Goal: Ask a question

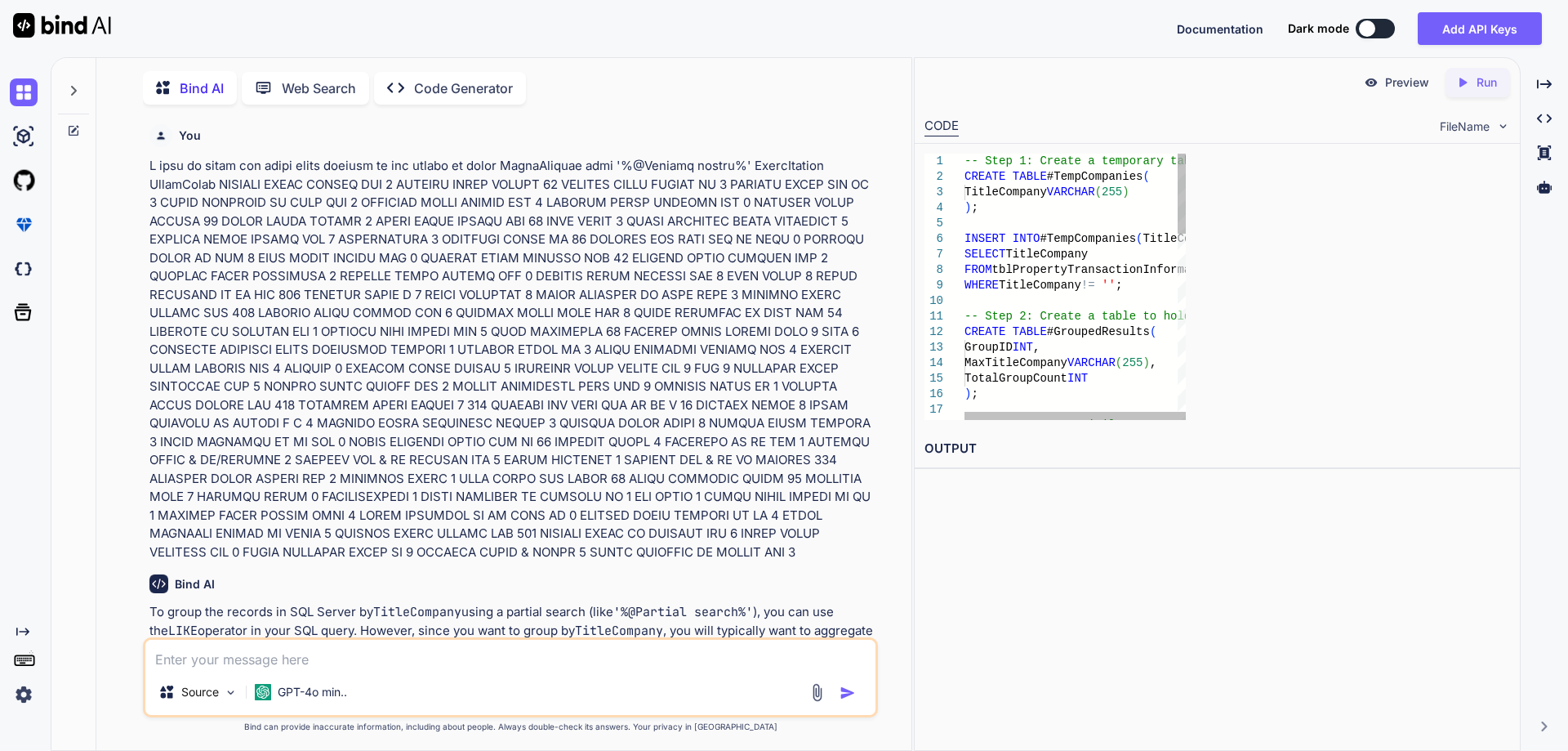
scroll to position [7, 0]
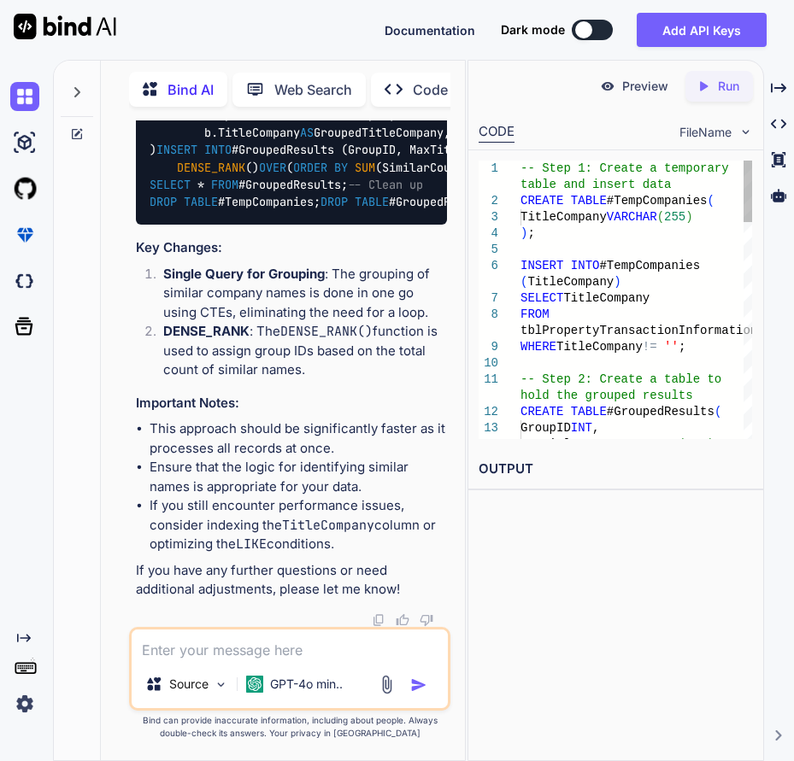
type textarea "x"
type textarea "-- Final results SELECT * FROM #GroupedResults; -- Clean up DROP TABLE #TempCom…"
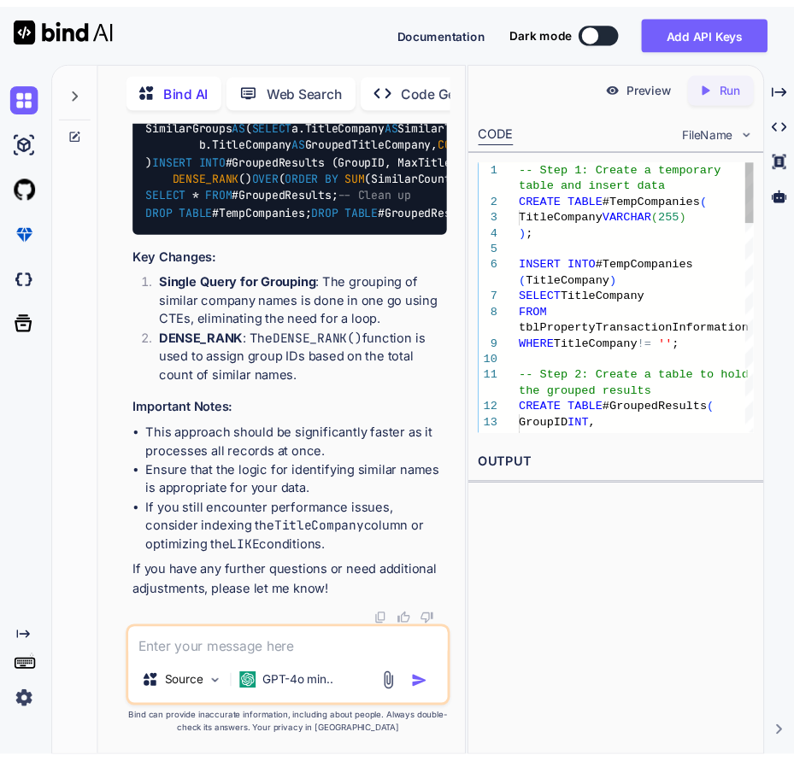
scroll to position [26946, 0]
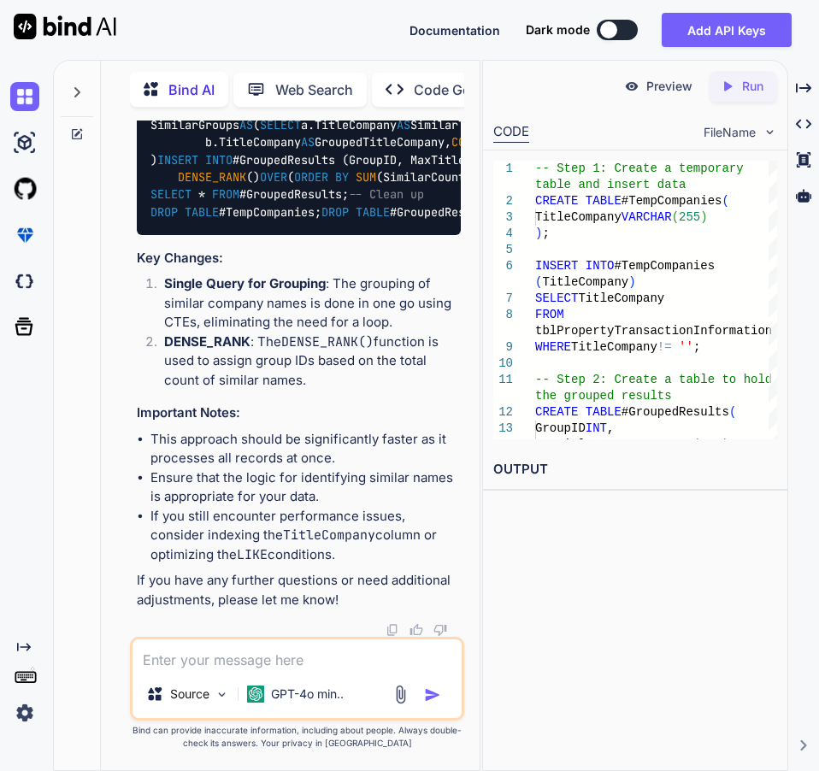
type textarea "x"
type textarea "-- Final results SELECT * FROM #GroupedResults; -- Clean up DROP TABLE #TempCom…"
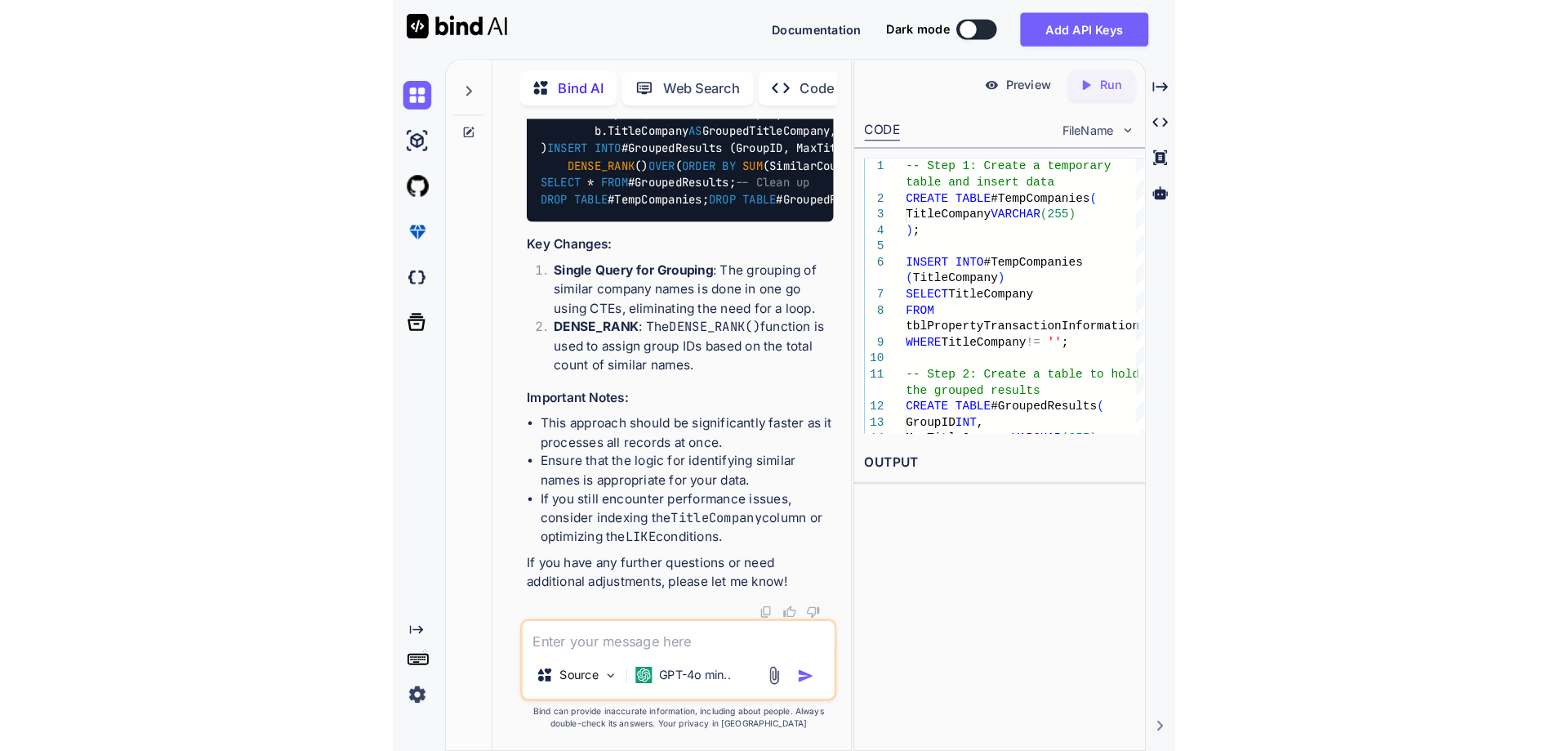
scroll to position [26359, 0]
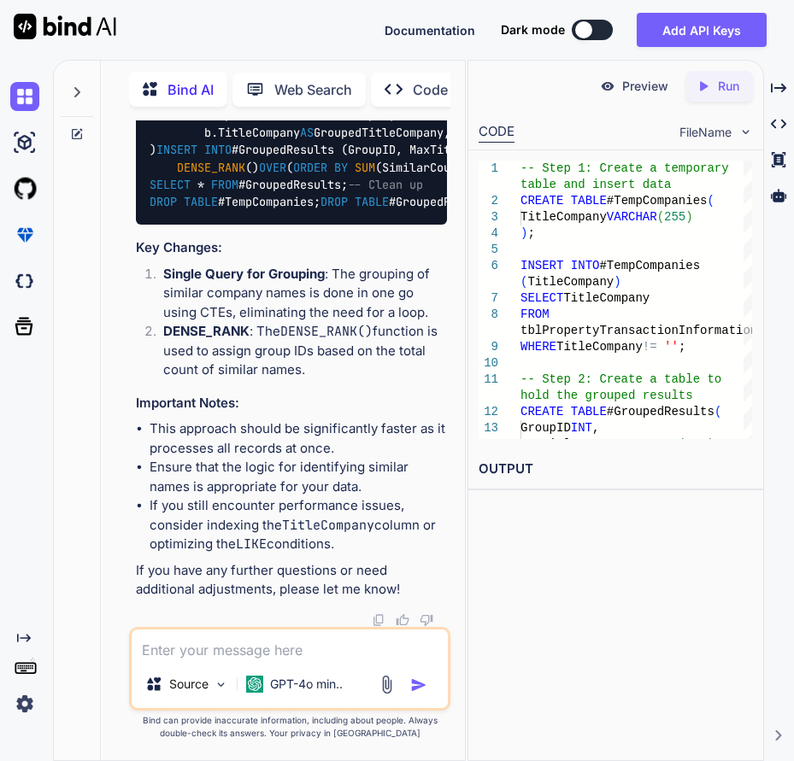
type textarea "x"
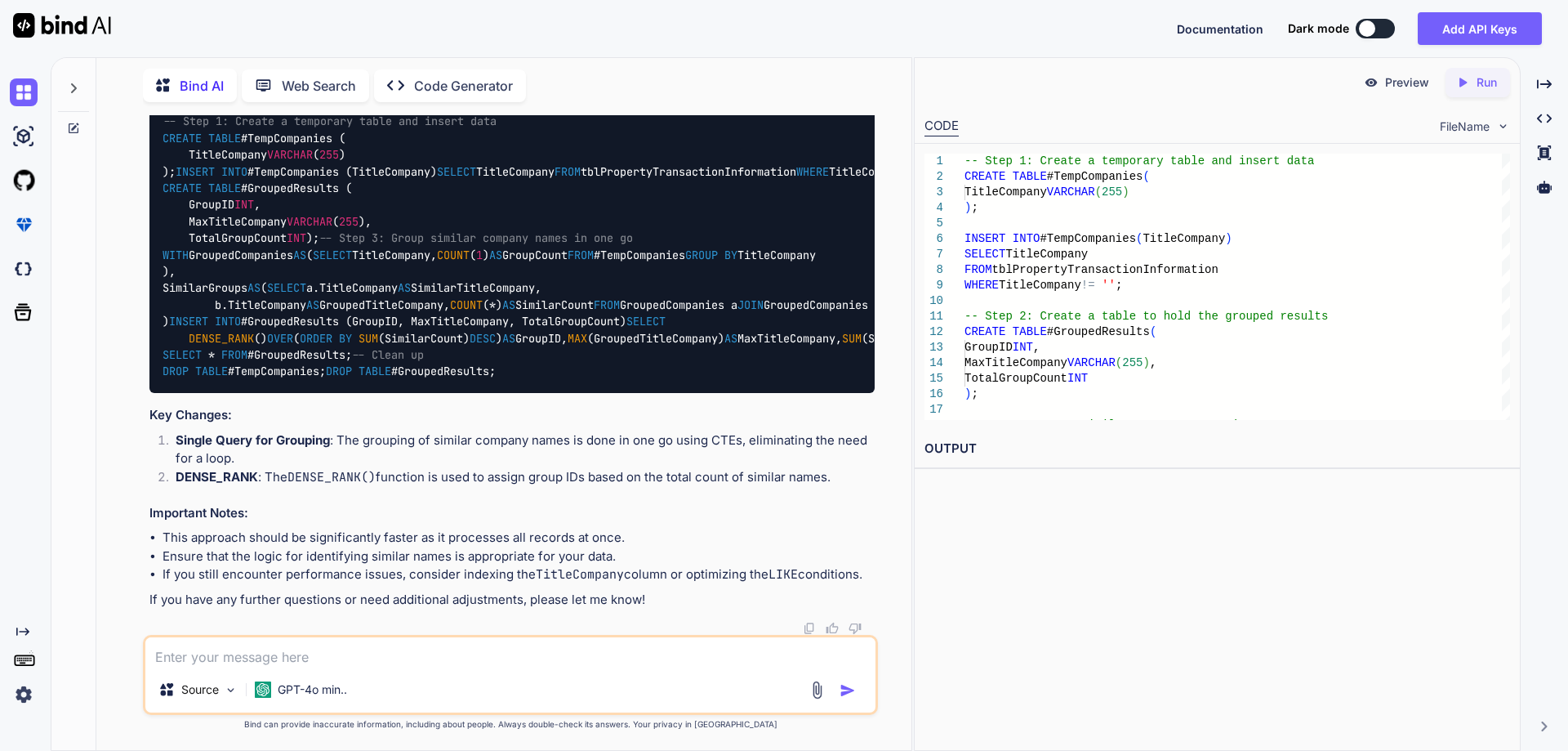
scroll to position [19934, 0]
click at [458, 644] on textarea at bounding box center [511, 652] width 730 height 30
click at [79, 81] on icon at bounding box center [74, 88] width 13 height 13
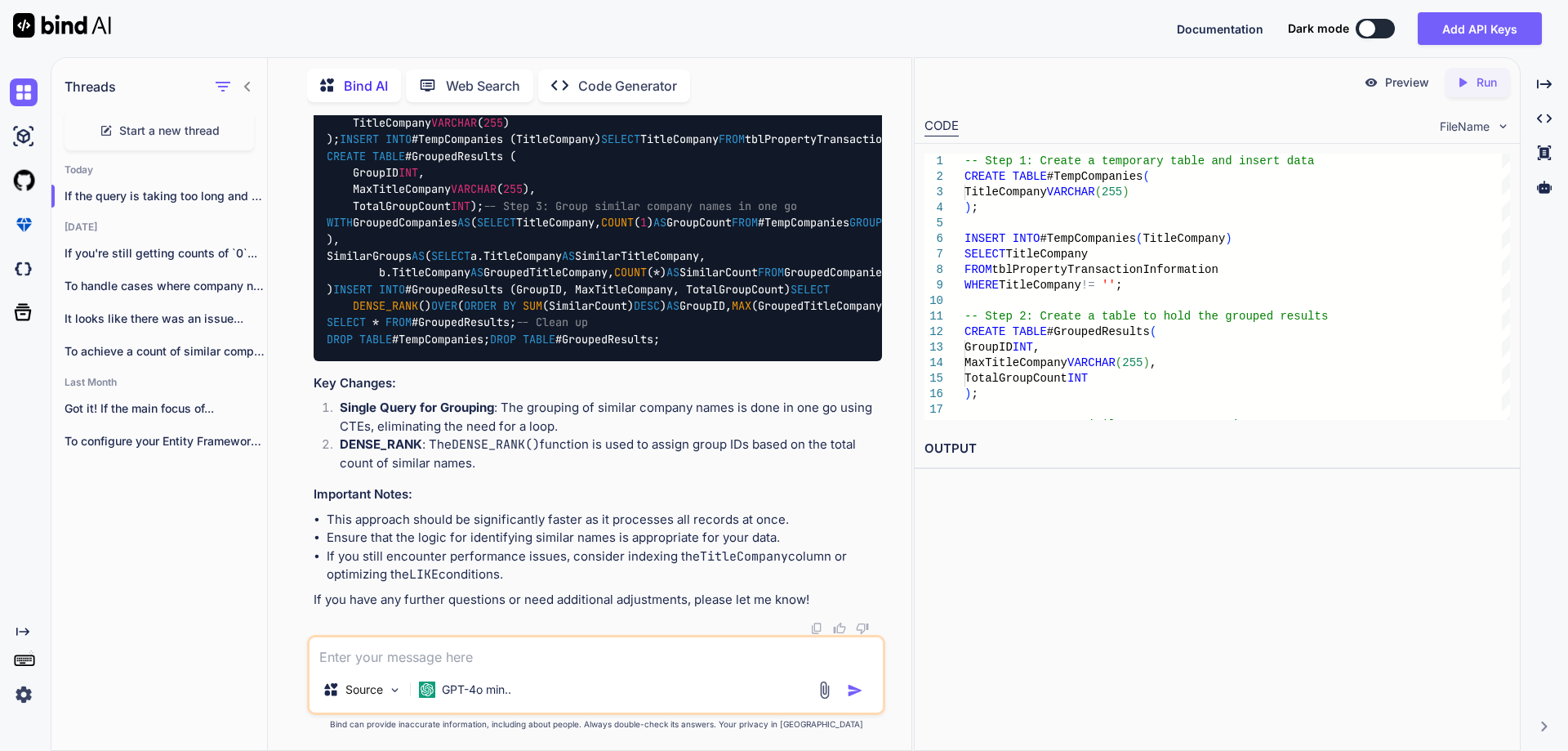
scroll to position [21001, 0]
click at [176, 128] on span "Start a new thread" at bounding box center [169, 130] width 100 height 16
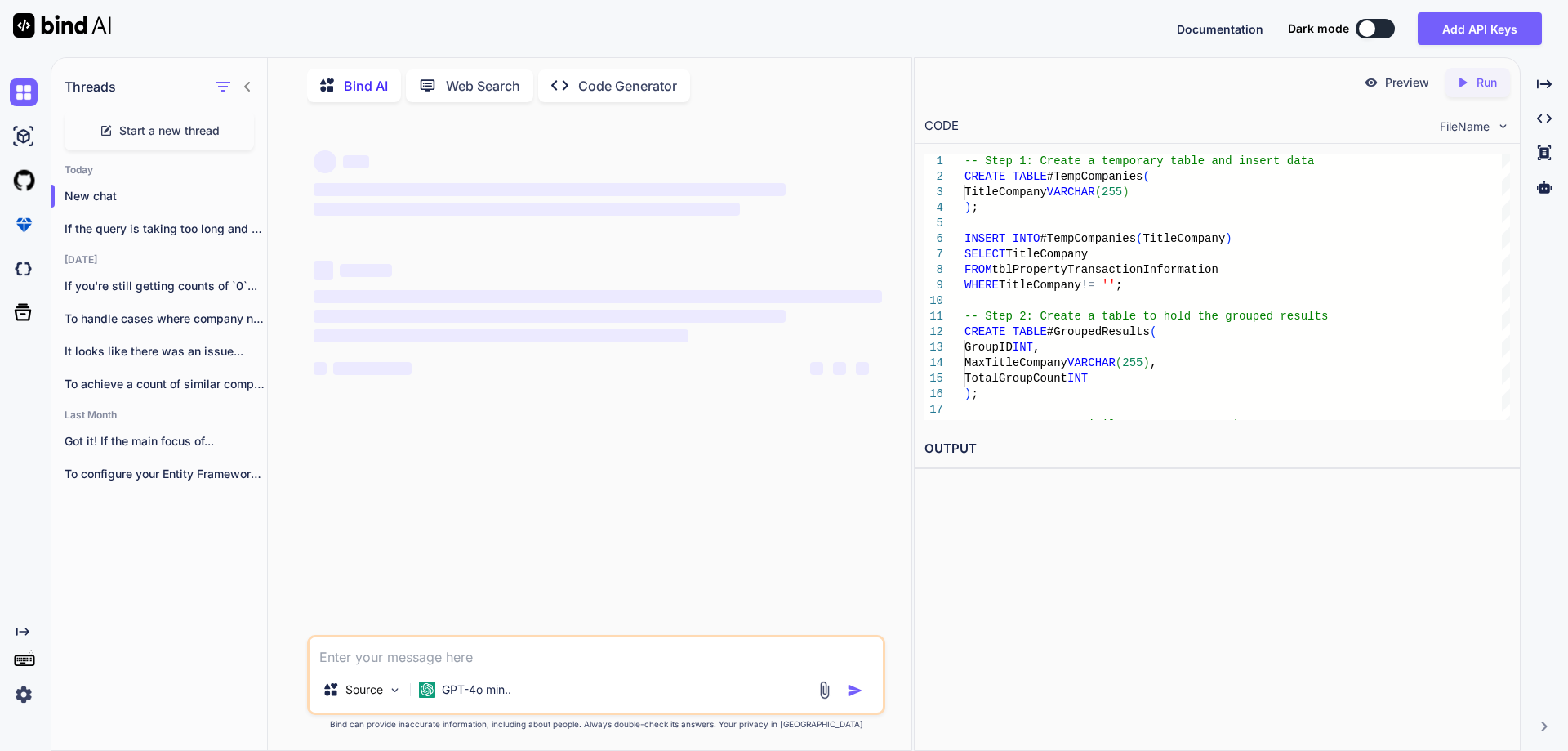
scroll to position [0, 0]
click at [563, 661] on textarea at bounding box center [597, 652] width 574 height 30
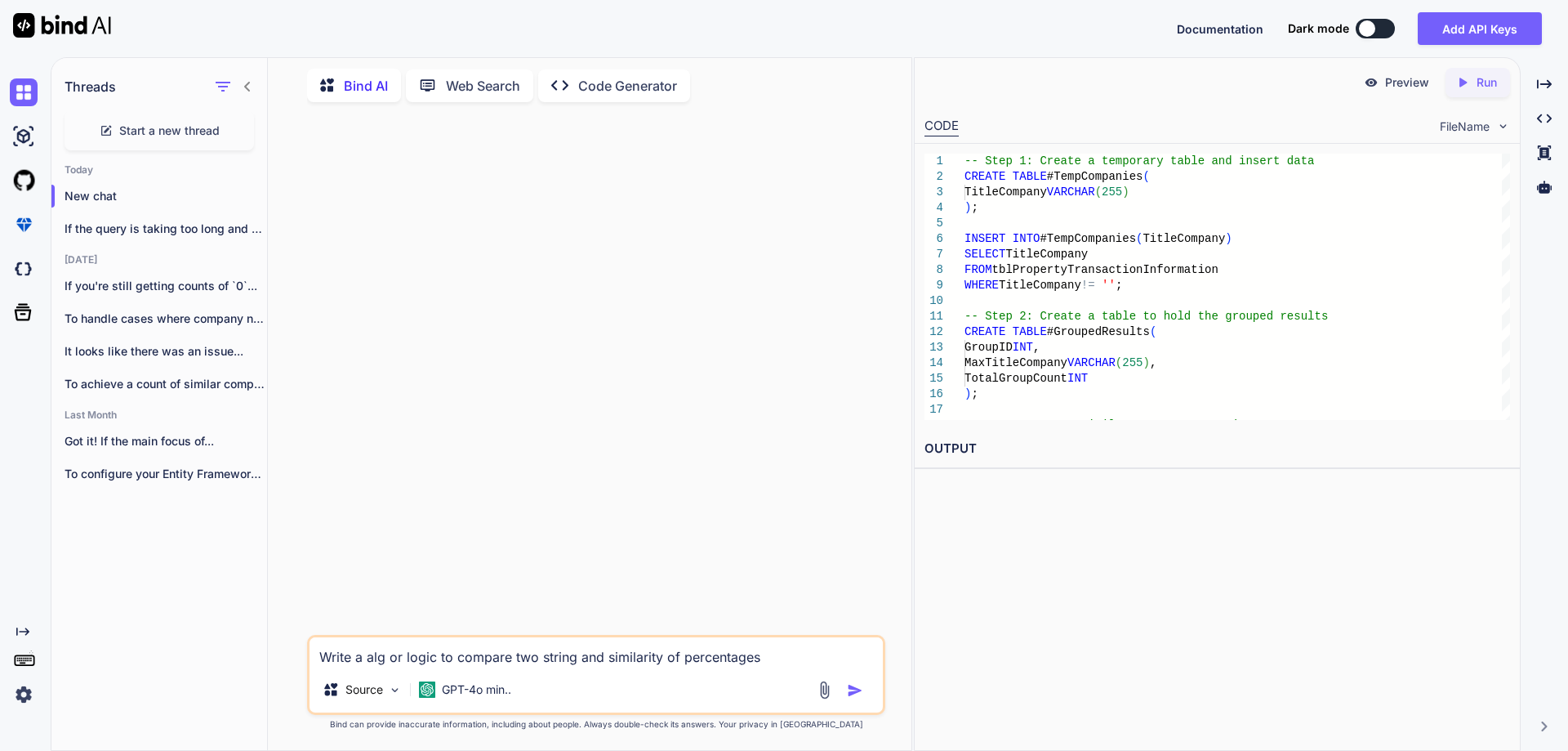
type textarea "Write a algo or logic to compare two string and similarity of percentages"
click at [490, 659] on textarea "Write a algo or logic to compare two string and similarity of percentages" at bounding box center [597, 652] width 574 height 30
click at [777, 656] on textarea "Write a algo or logic to compare two string and similarity of percentages" at bounding box center [597, 652] width 574 height 30
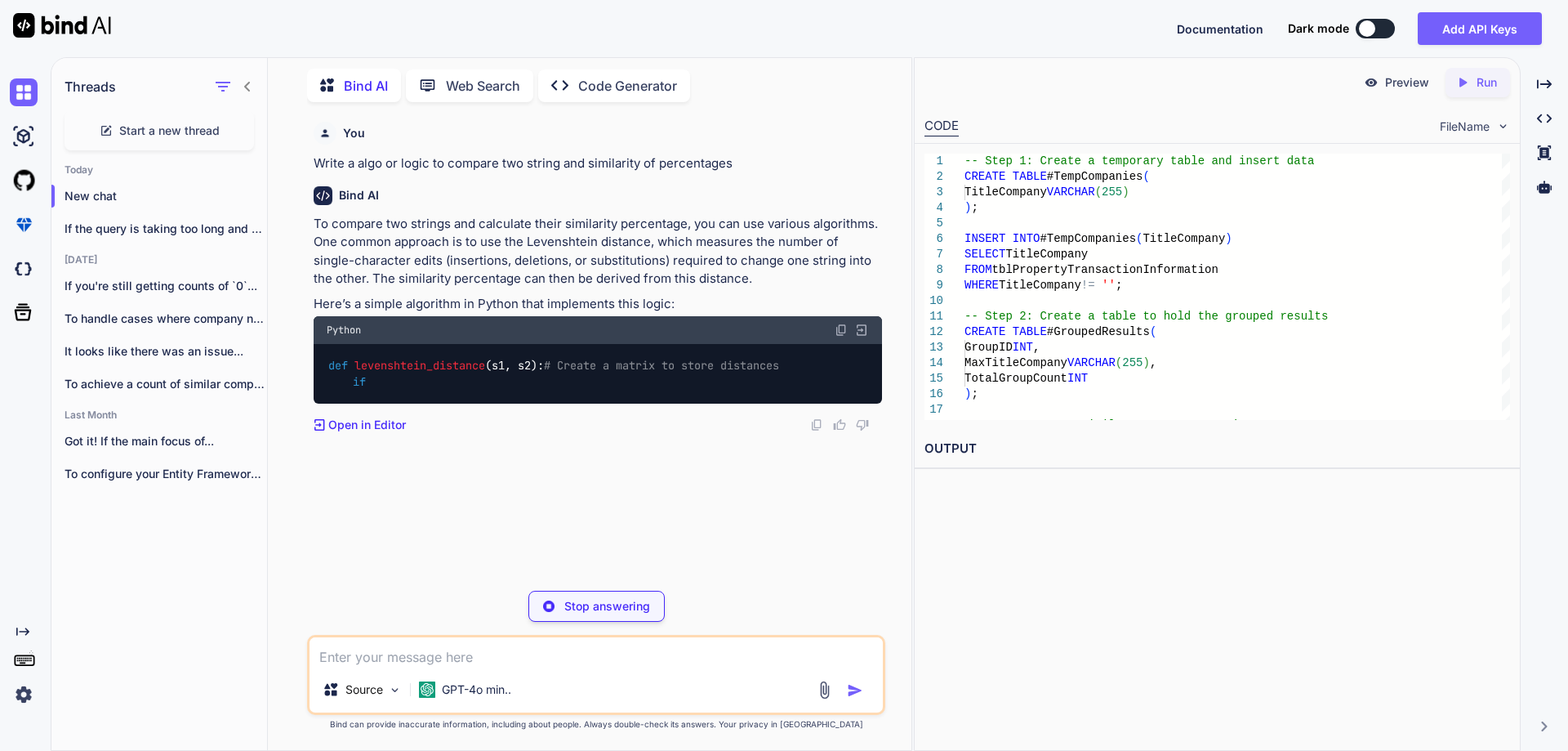
click at [598, 607] on p "Stop answering" at bounding box center [607, 606] width 86 height 16
click at [606, 635] on div "Source GPT-4o min.." at bounding box center [596, 675] width 578 height 80
click at [528, 652] on textarea at bounding box center [597, 652] width 574 height 30
type textarea "in SQL Query"
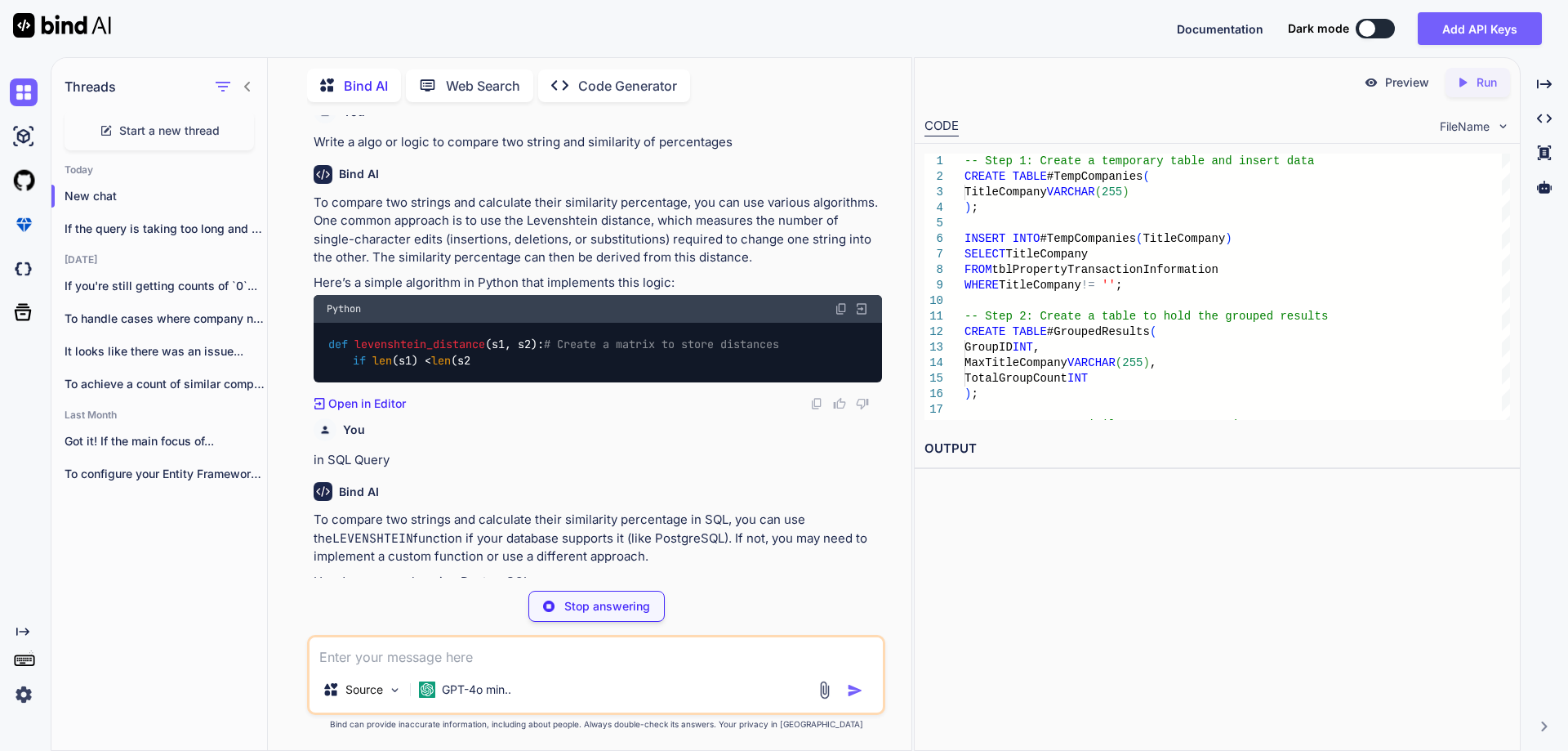
scroll to position [154, 0]
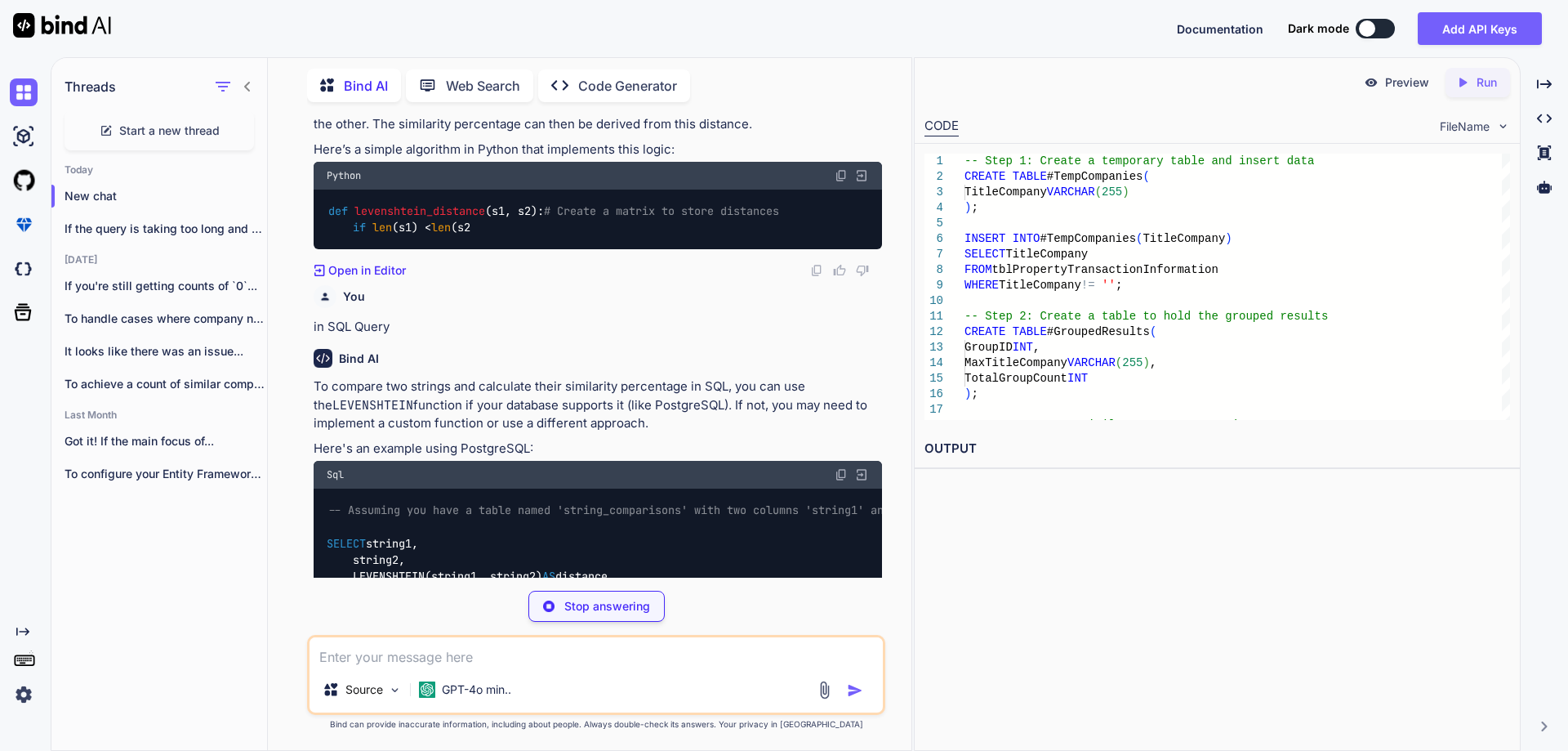
click at [353, 413] on code "LEVENSHTEIN" at bounding box center [373, 405] width 81 height 16
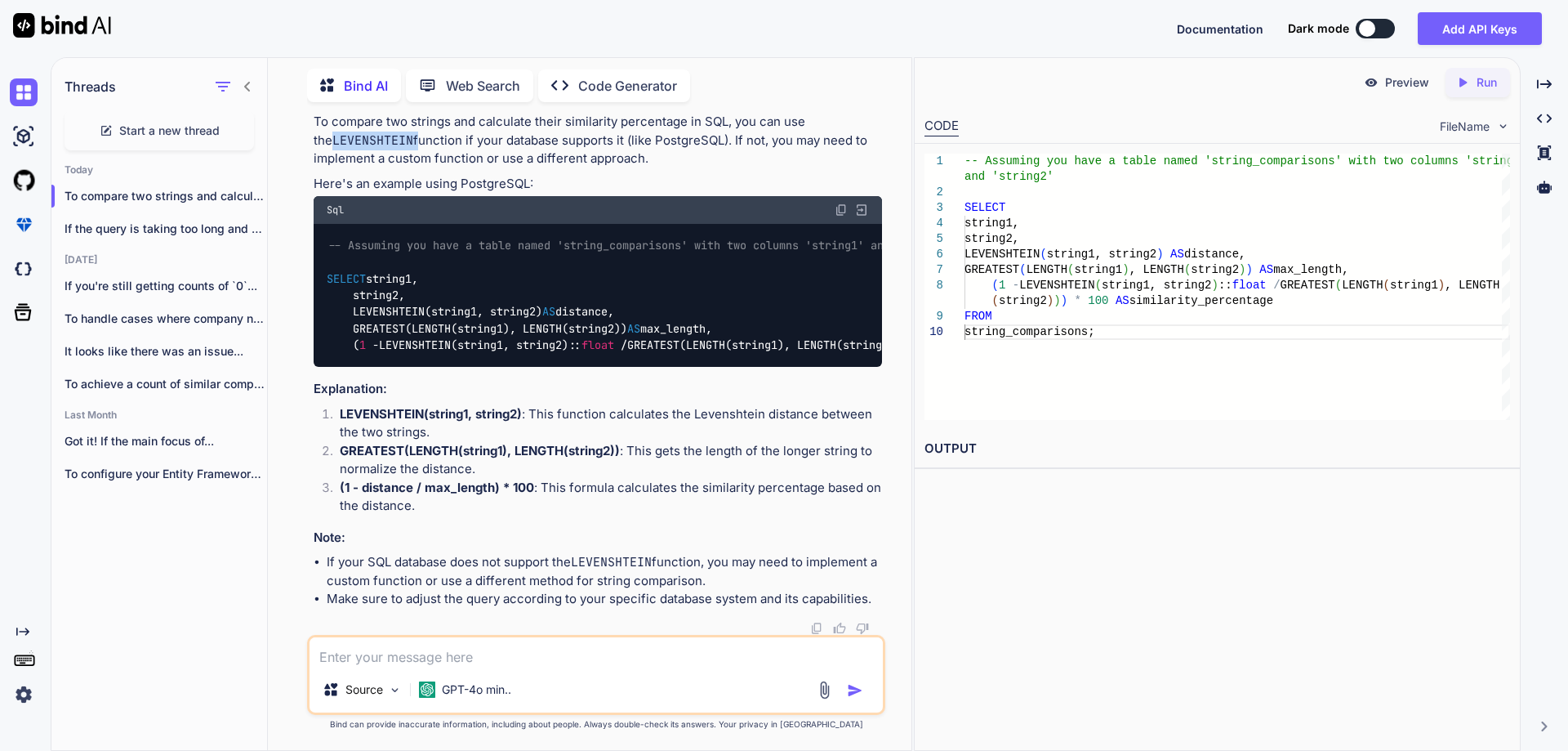
scroll to position [489, 0]
click at [548, 667] on div "Source GPT-4o min.." at bounding box center [596, 675] width 578 height 80
click at [547, 657] on textarea at bounding box center [597, 652] width 574 height 30
type textarea "p"
type textarea "provide me in sql server"
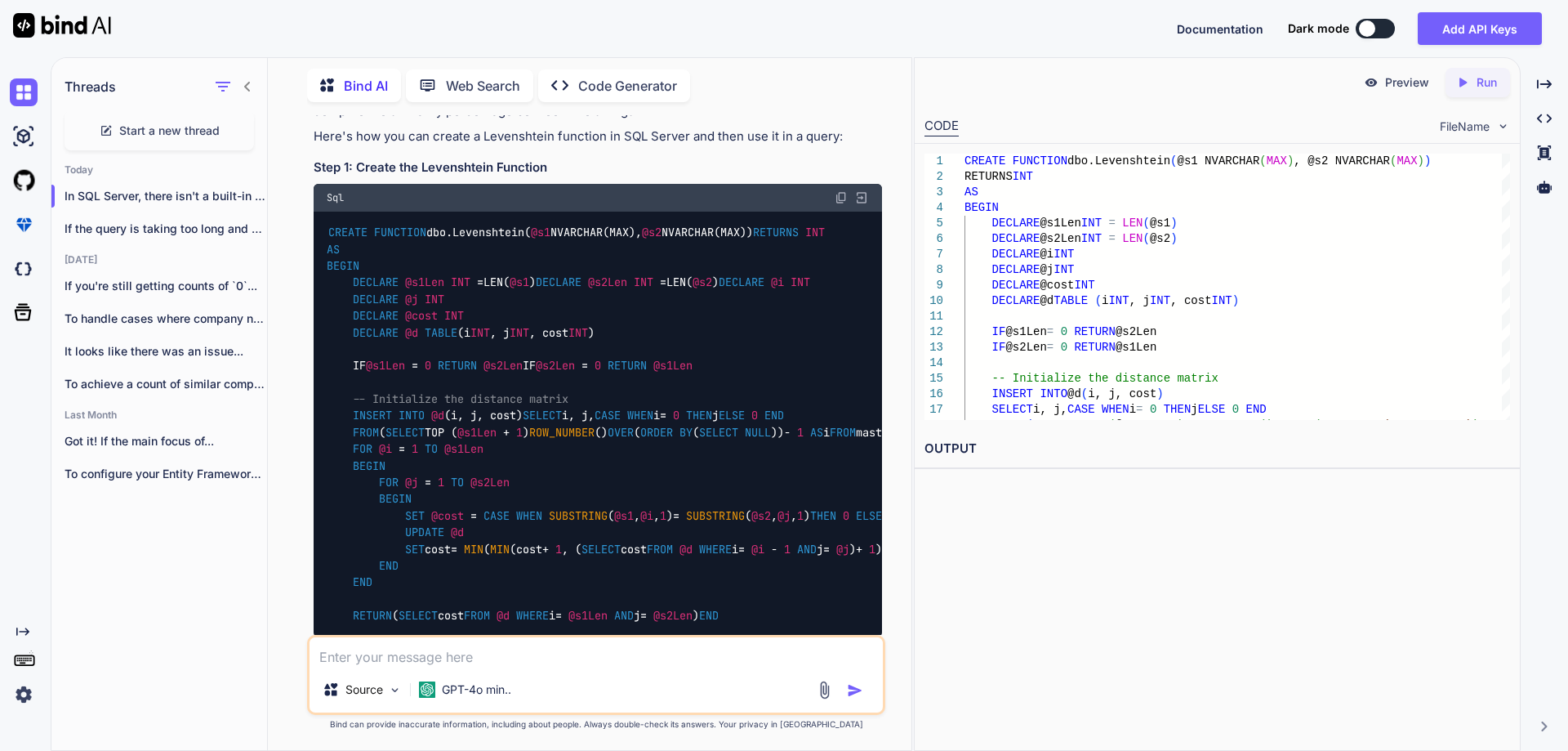
scroll to position [1073, 0]
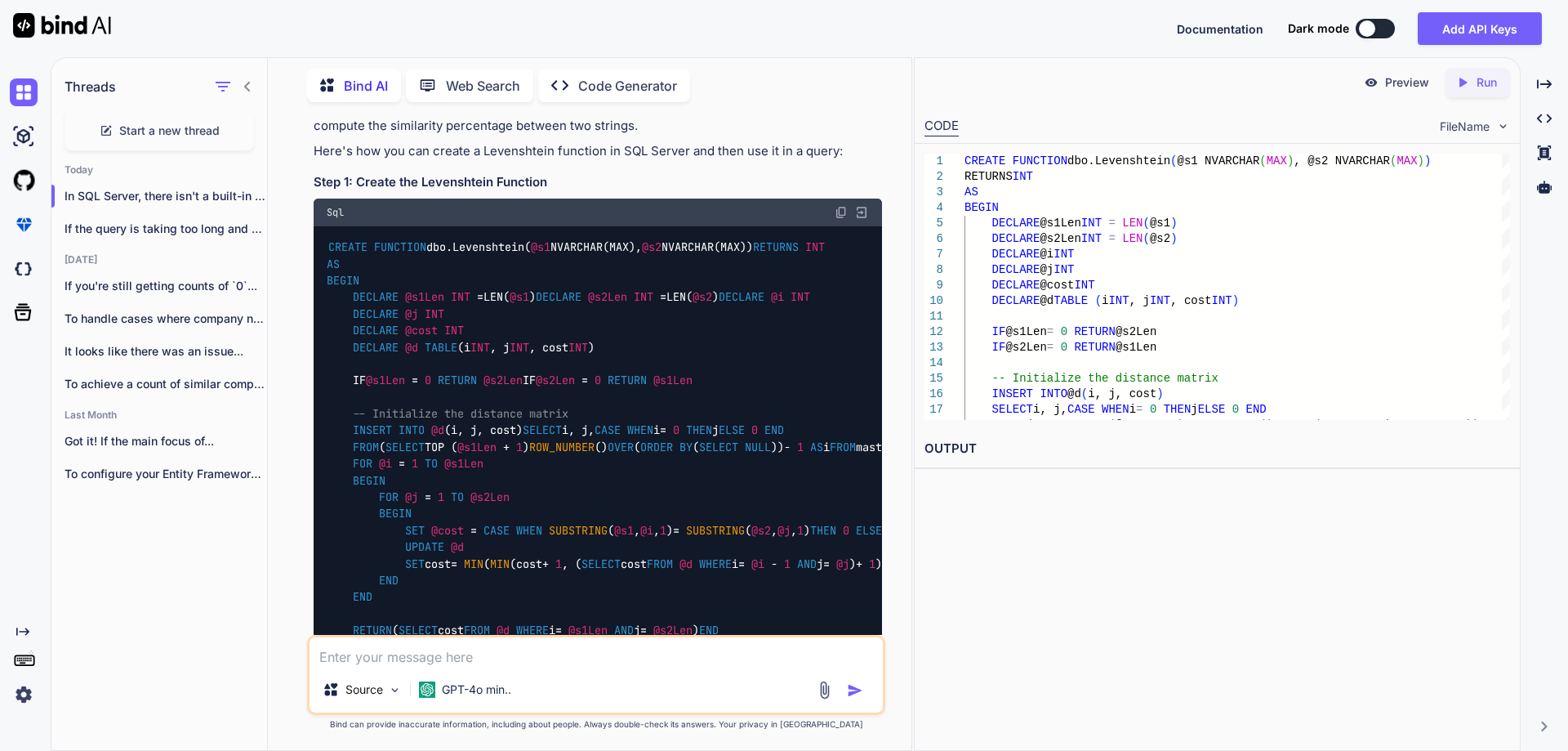
click at [838, 219] on img at bounding box center [841, 212] width 13 height 13
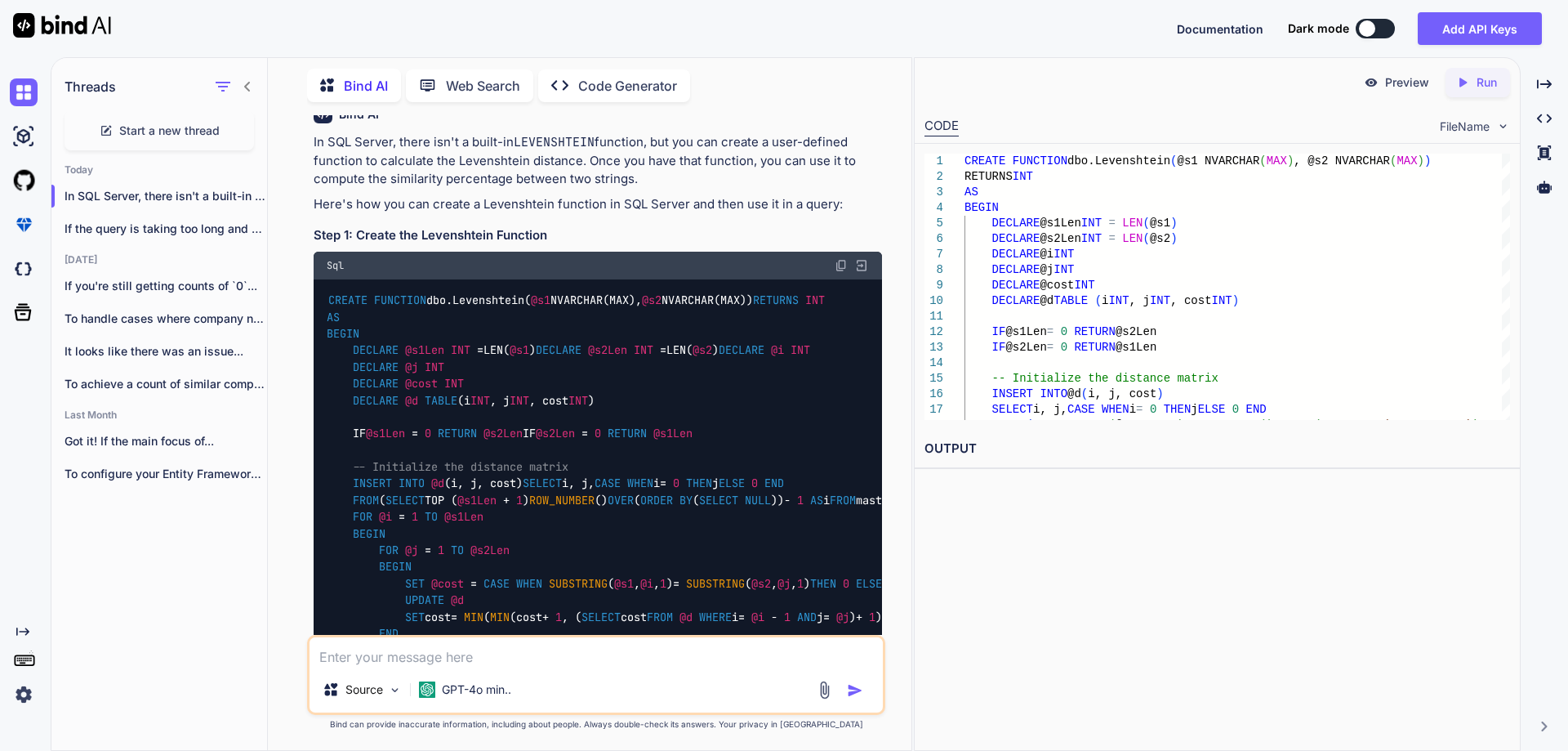
scroll to position [991, 0]
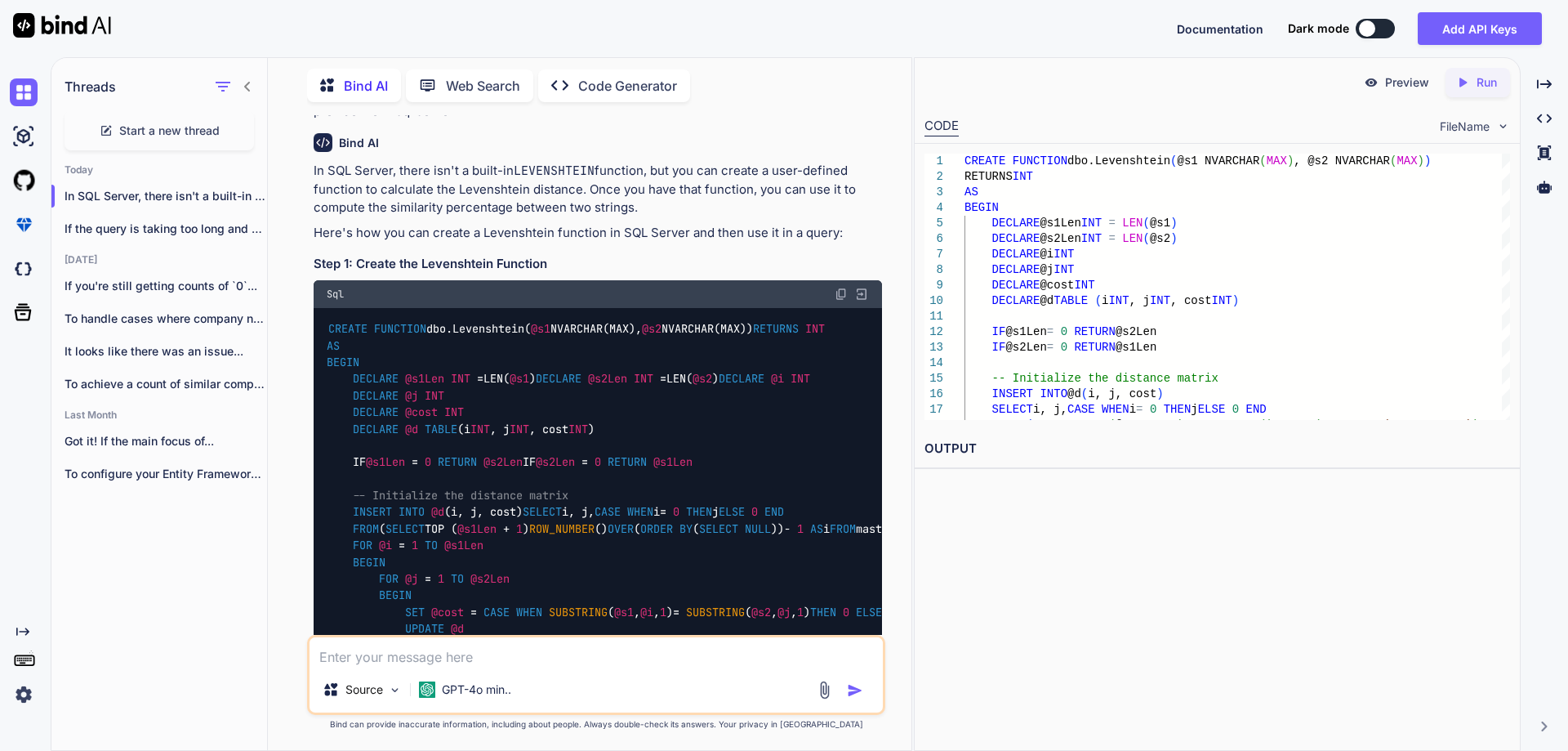
click at [455, 662] on textarea at bounding box center [597, 652] width 574 height 30
paste textarea "Msg 102, Level 15, State 1, Procedure Levenshtein, Line 22 [Batch Start Line 0]…"
type textarea "Msg 102, Level 15, State 1, Procedure Levenshtein, Line 22 [Batch Start Line 0]…"
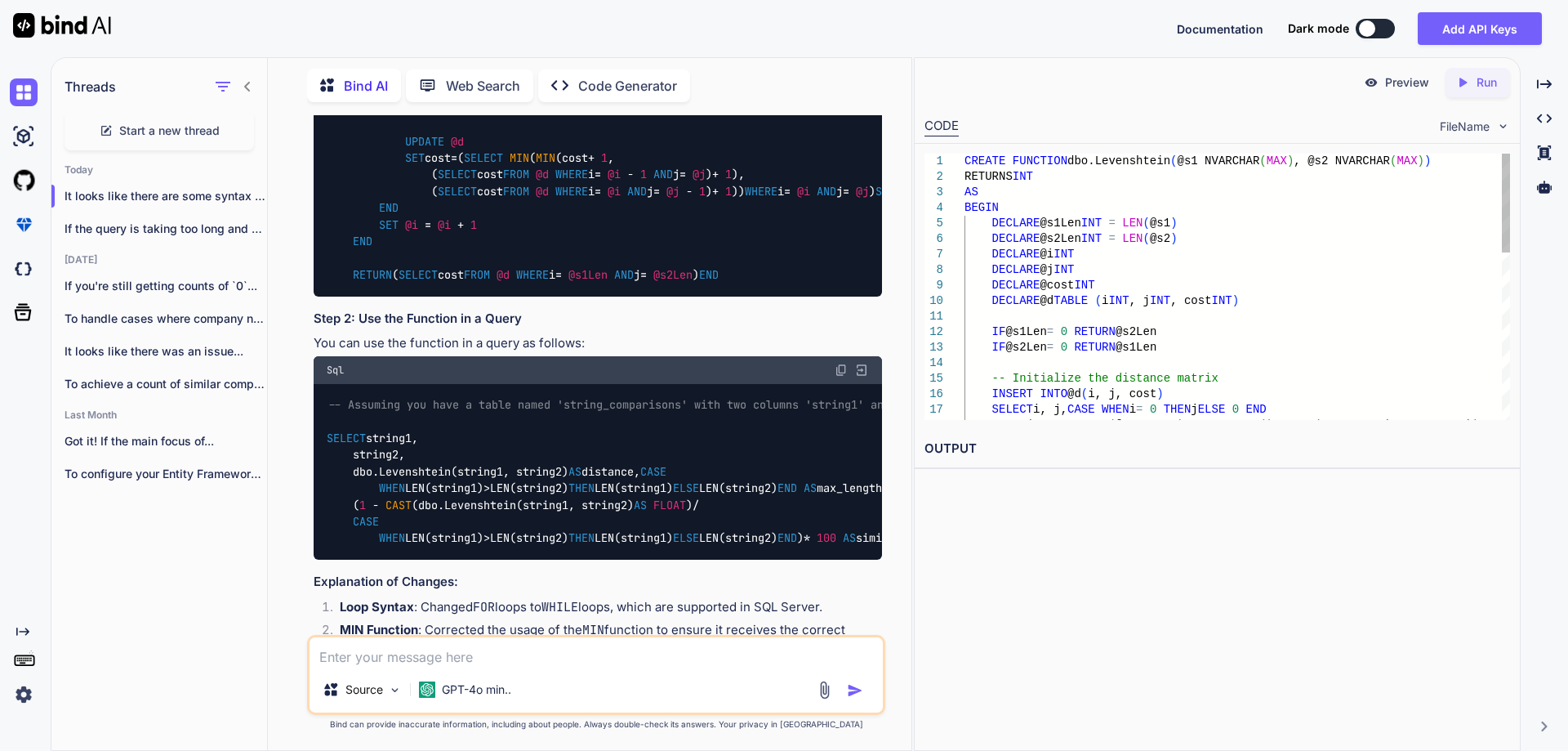
scroll to position [2594, 0]
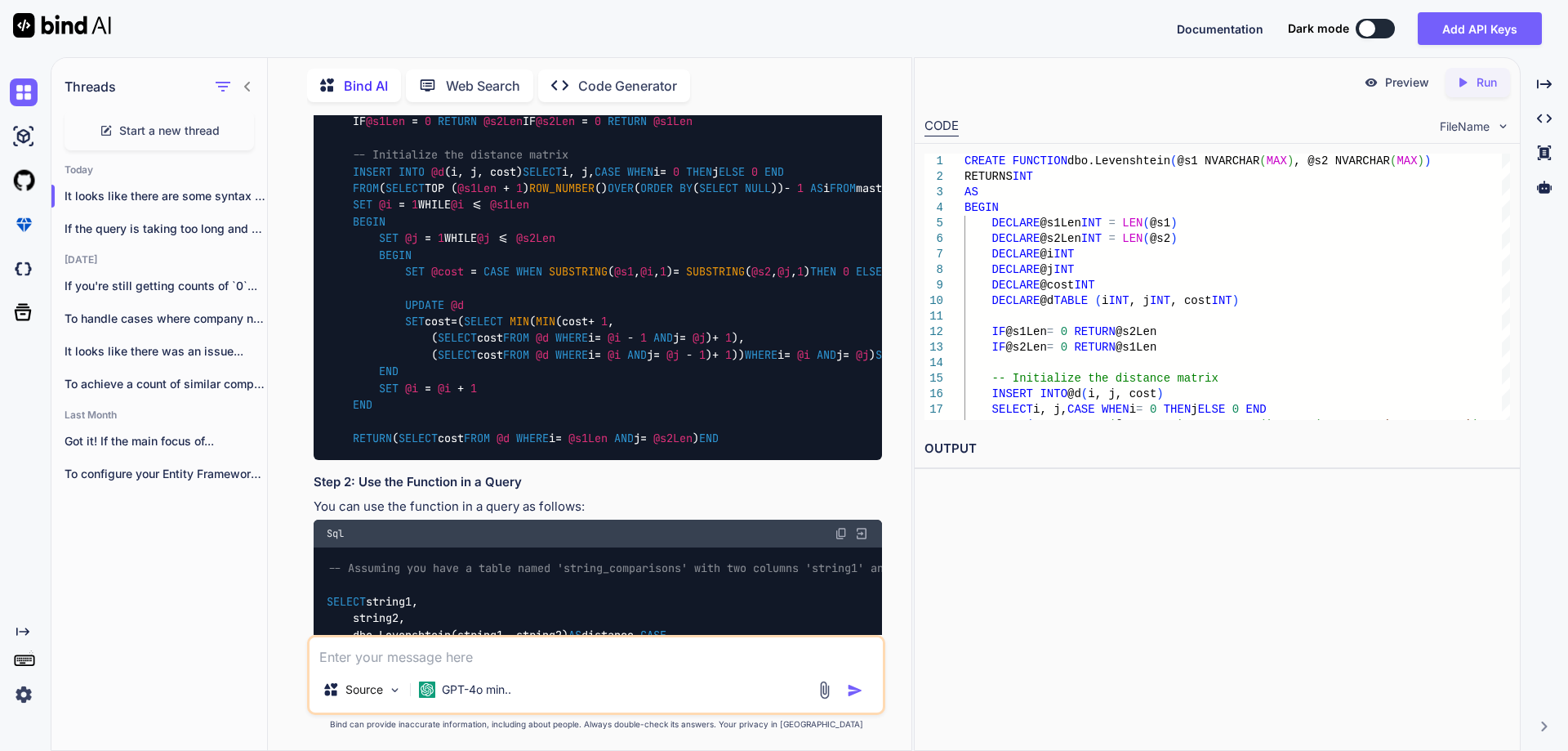
click at [513, 641] on textarea at bounding box center [597, 652] width 574 height 30
click at [520, 660] on textarea at bounding box center [597, 652] width 574 height 30
paste textarea "Msg 174, Level 15, State 1, Procedure Levenshtein, Line 32 [Batch Start Line 0]…"
type textarea "Msg 174, Level 15, State 1, Procedure Levenshtein, Line 32 [Batch Start Line 0]…"
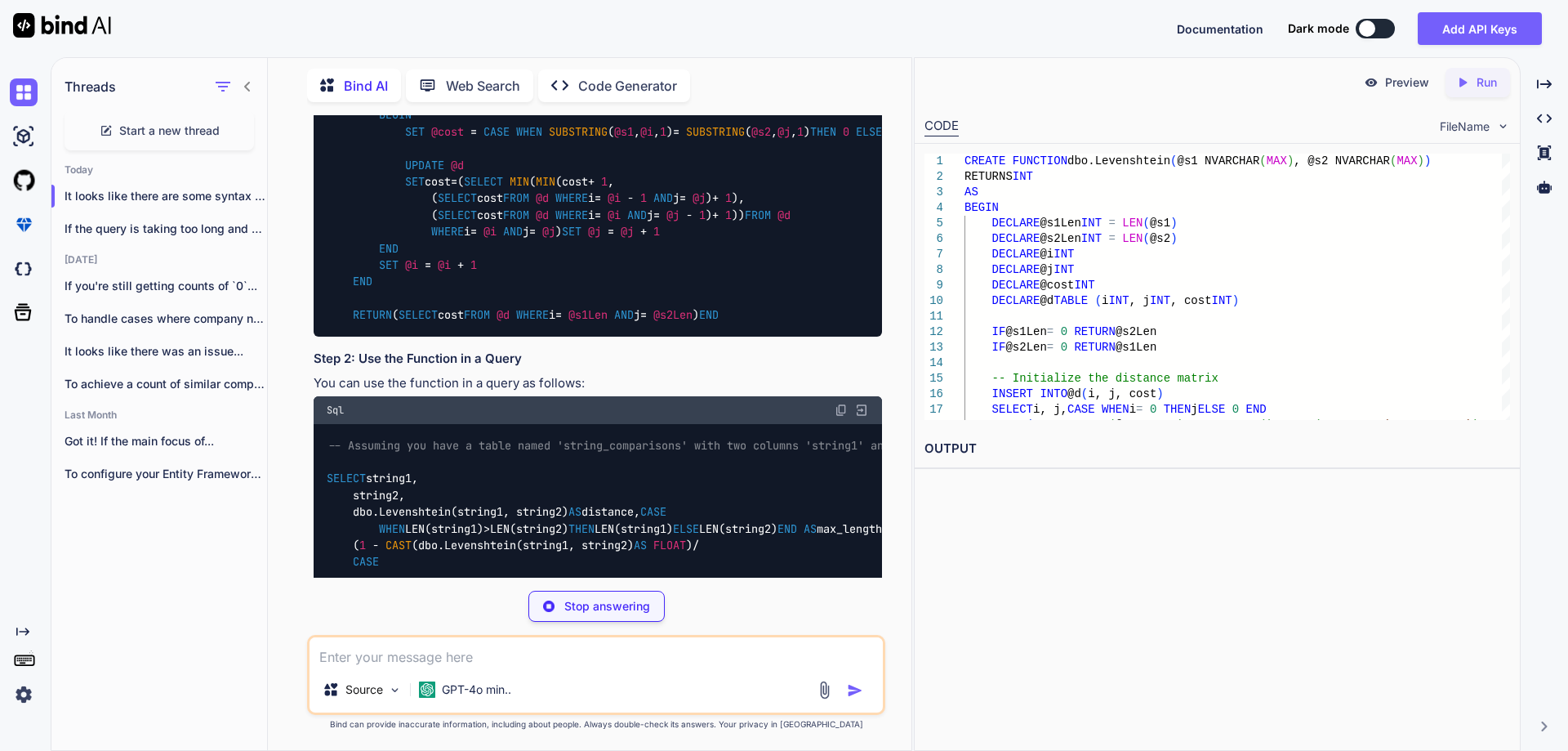
scroll to position [3918, 0]
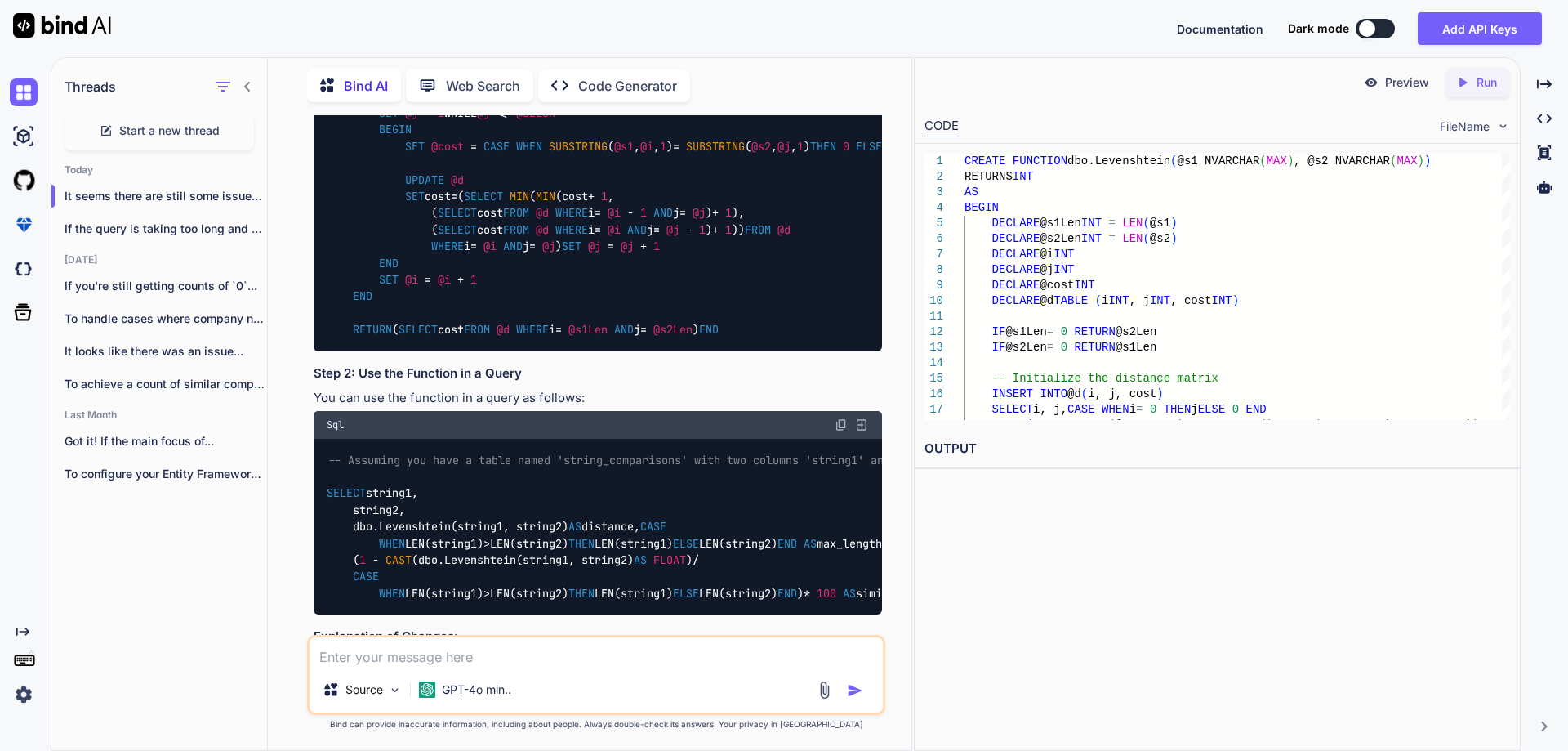
click at [512, 660] on textarea at bounding box center [597, 652] width 574 height 30
paste textarea "Msg 174, Level 15, State 1, Procedure Levenshtein, Line 32 [Batch Start Line 0]…"
type textarea "Msg 174, Level 15, State 1, Procedure Levenshtein, Line 32 [Batch Start Line 0]…"
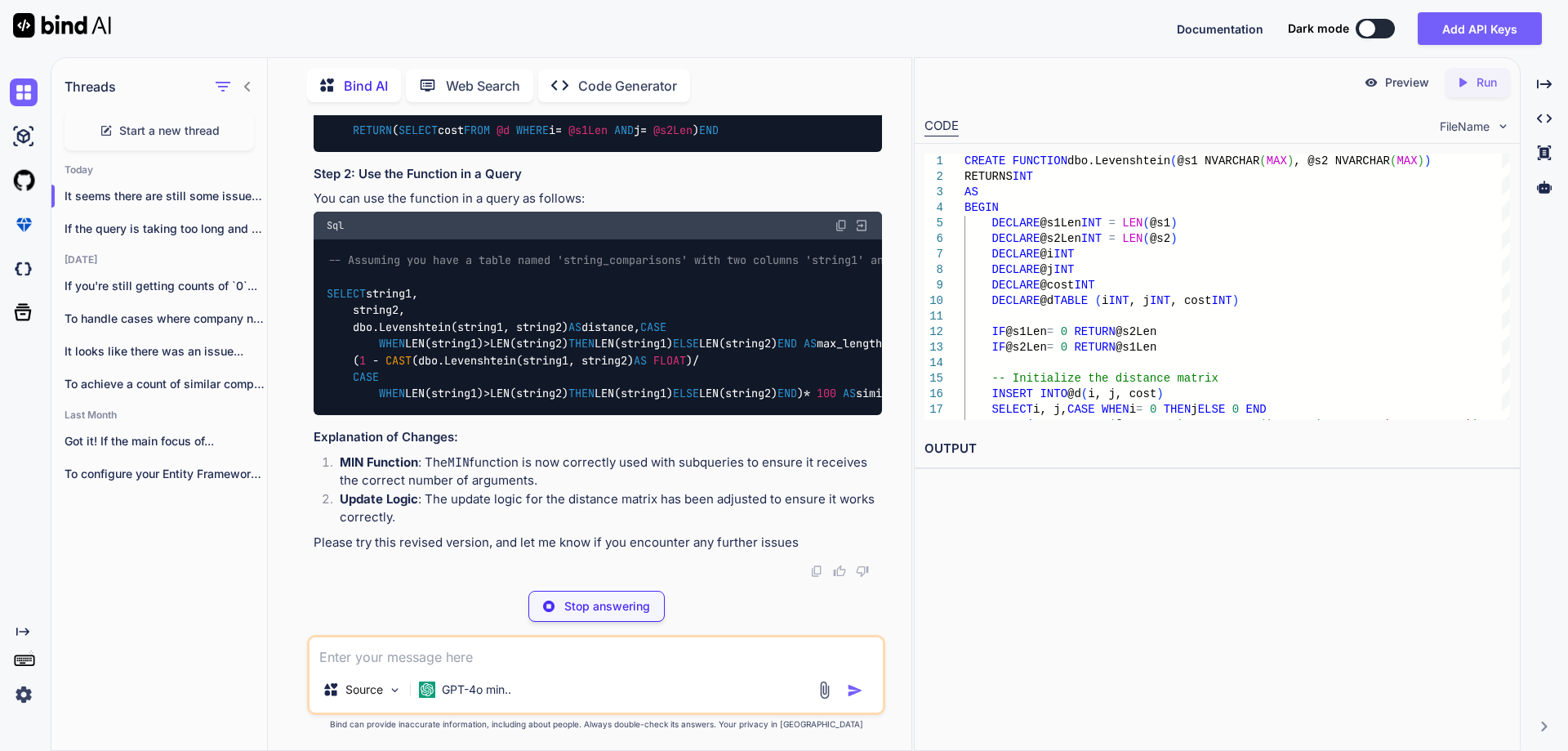
scroll to position [5883, 0]
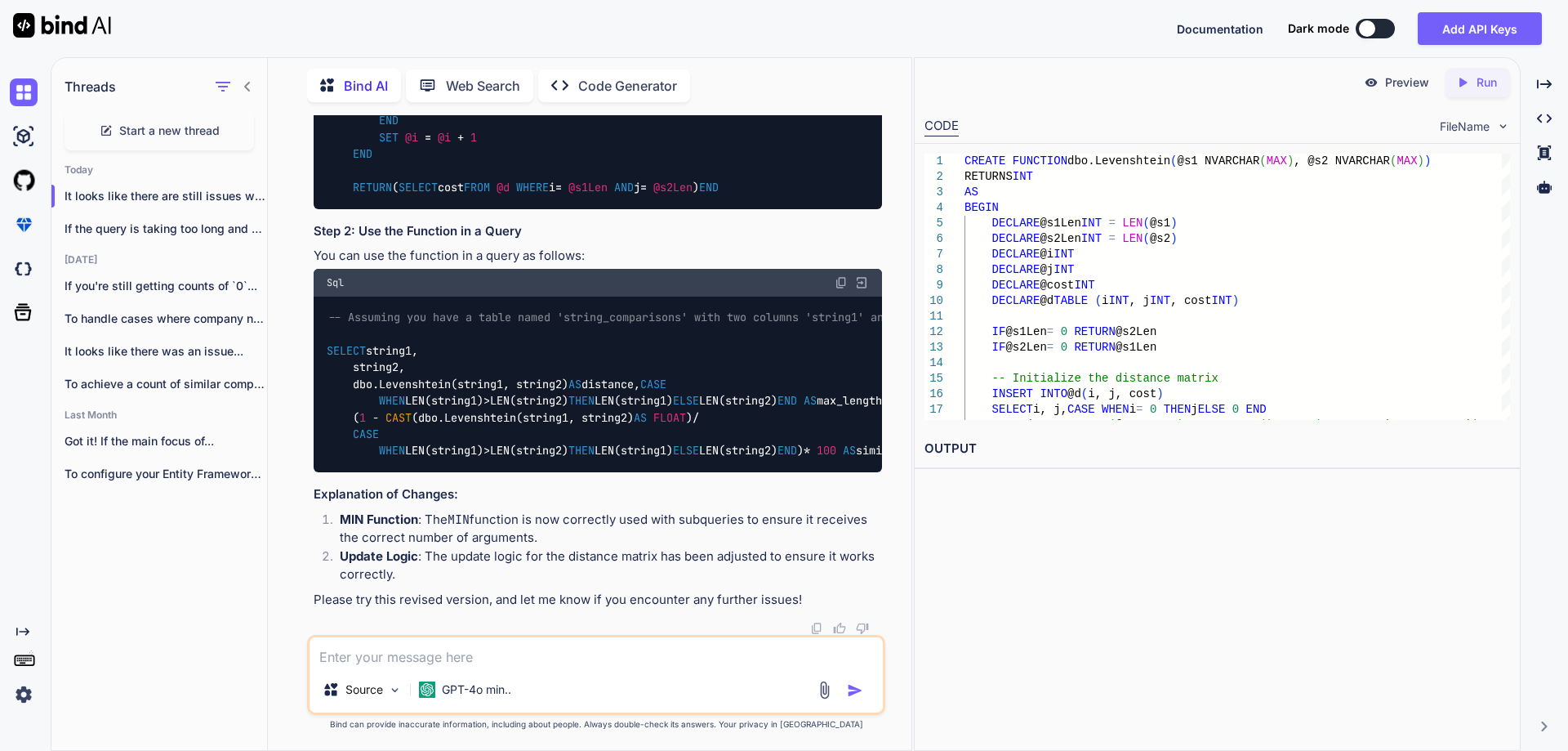
click at [425, 654] on textarea at bounding box center [597, 652] width 574 height 30
paste textarea "Msg 174, Level 15, State 1, Procedure Levenshtein, Line 32 [Batch Start Line 0]…"
type textarea "Msg 174, Level 15, State 1, Procedure Levenshtein, Line 32 [Batch Start Line 0]…"
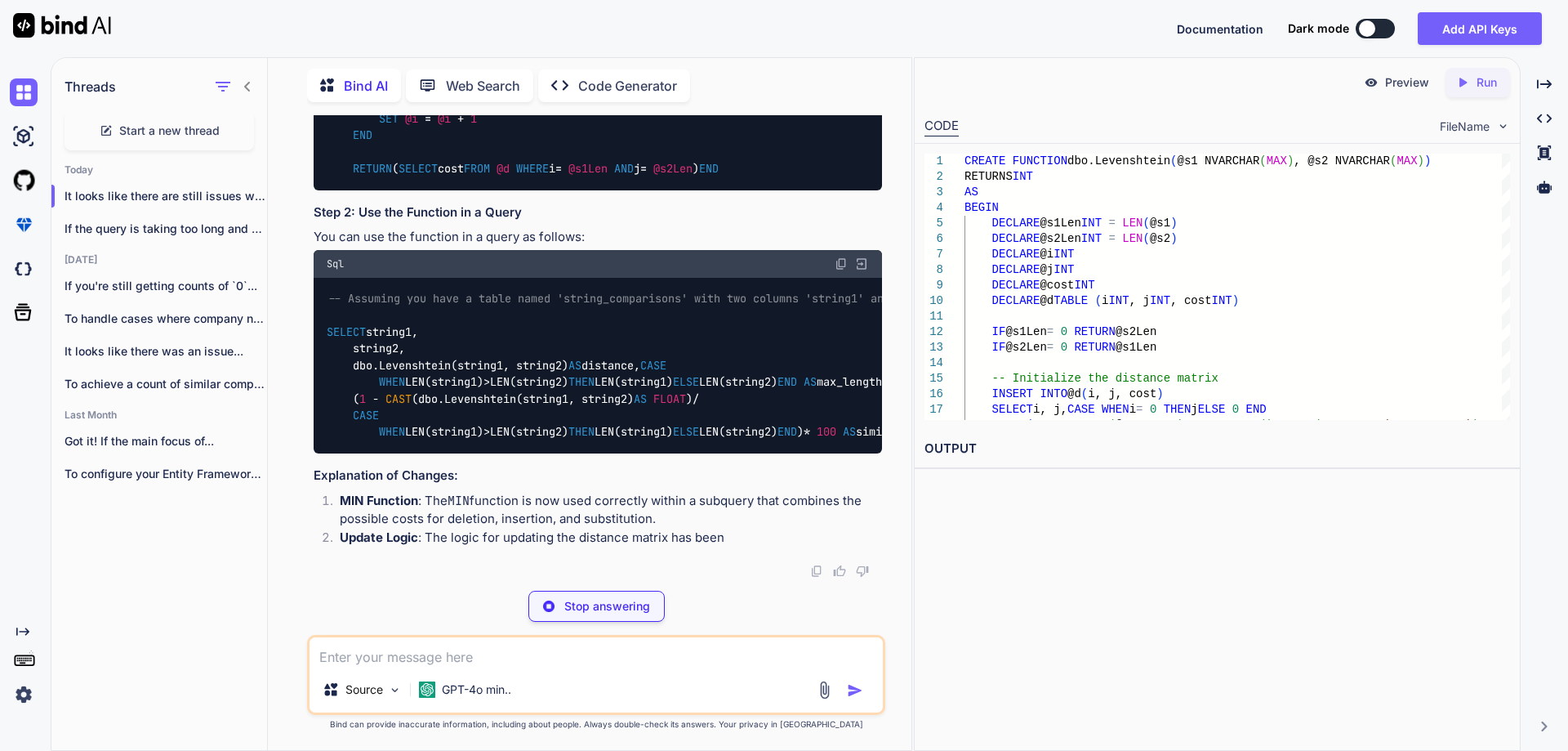
scroll to position [7476, 0]
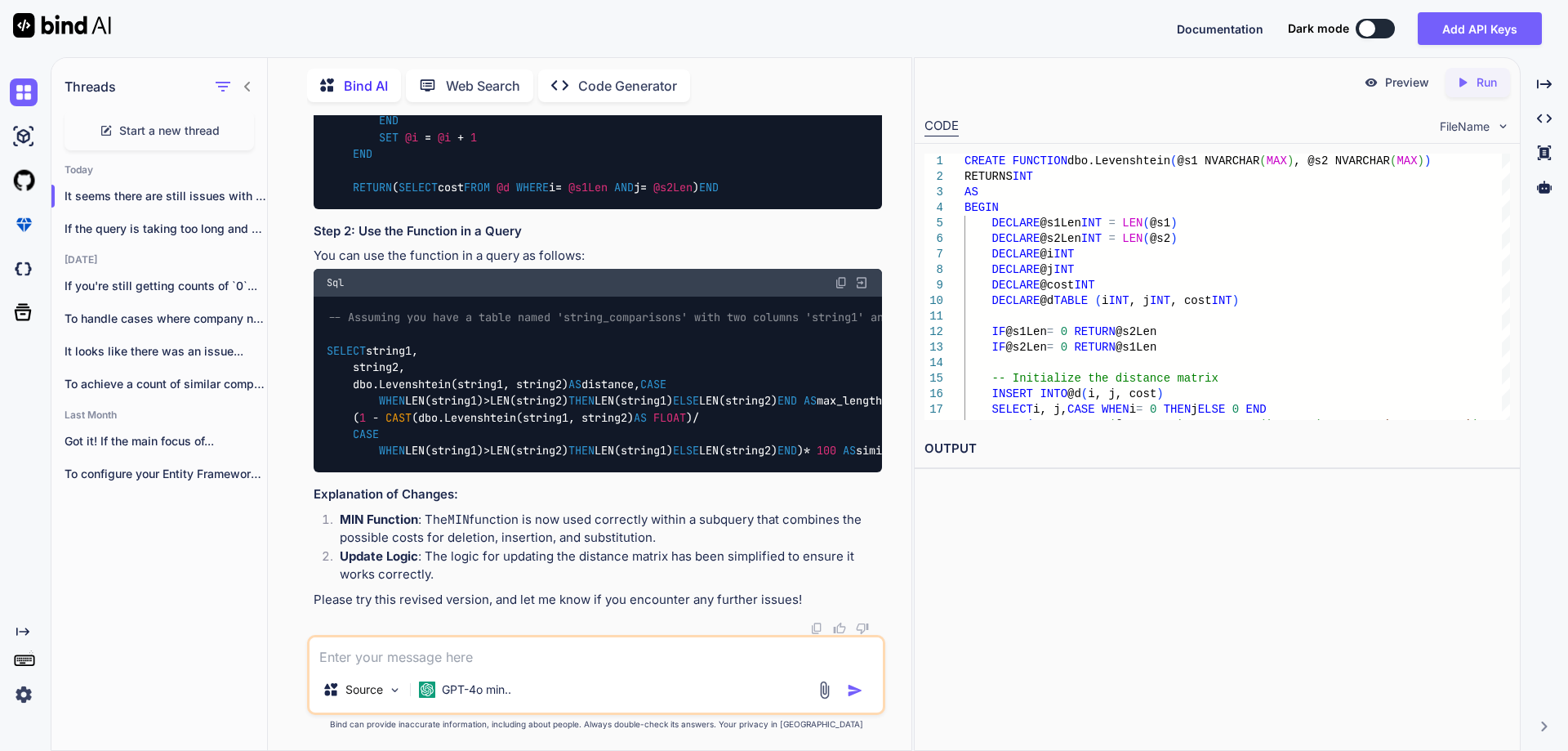
click at [840, 276] on img at bounding box center [841, 283] width 13 height 13
click at [559, 459] on code "-- Assuming you have a table named 'string_comparisons' with two columns 'strin…" at bounding box center [735, 384] width 817 height 150
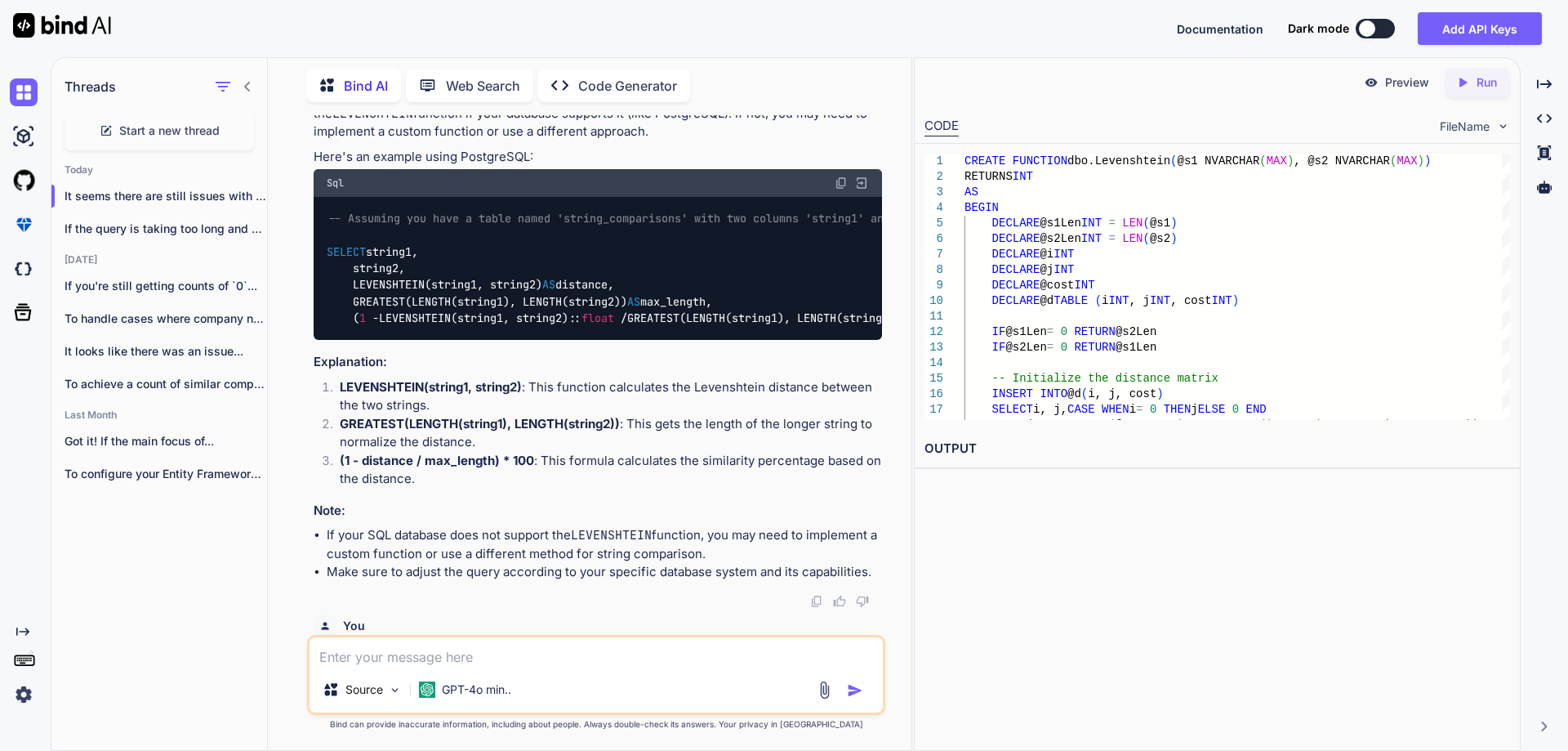
scroll to position [0, 0]
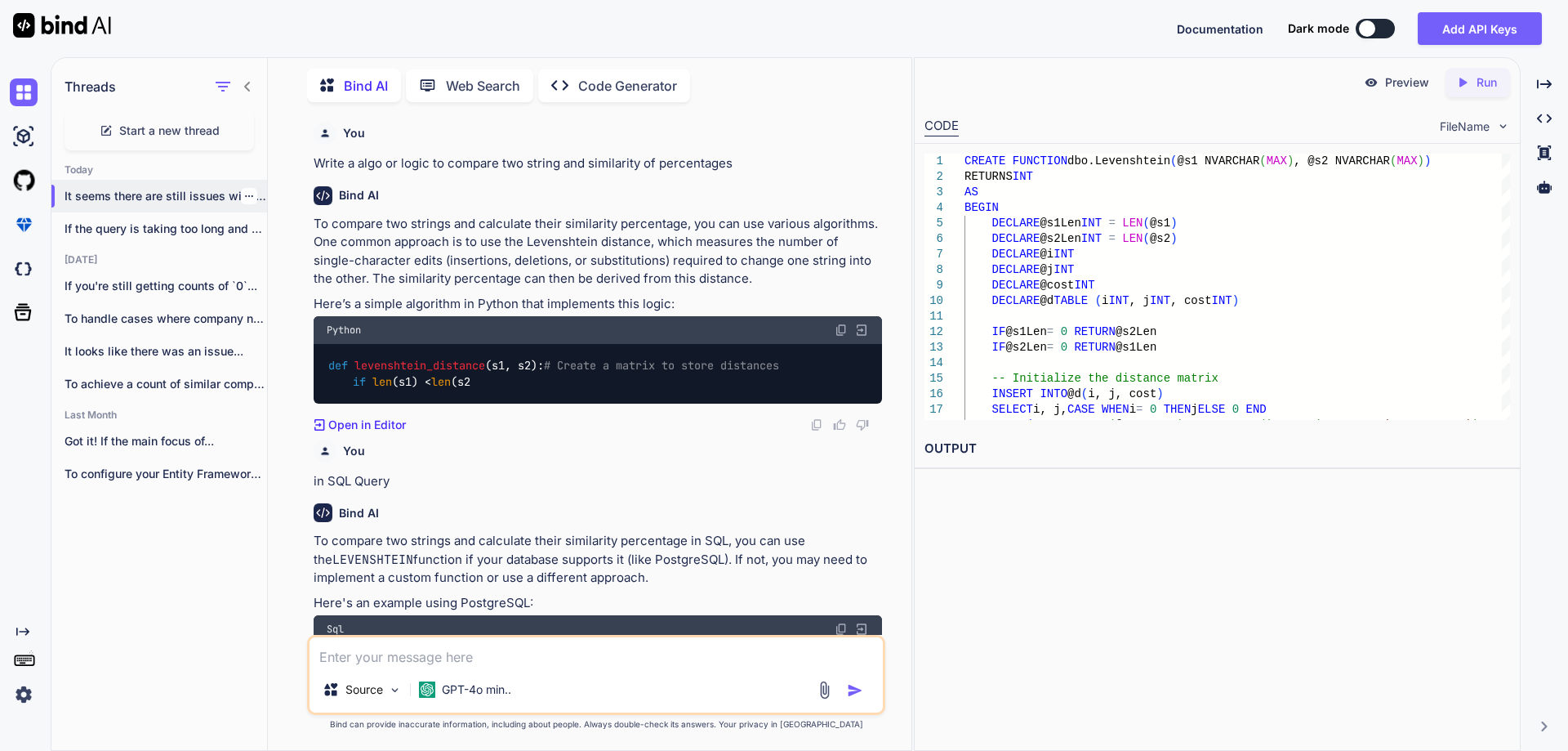
click at [249, 191] on div at bounding box center [249, 196] width 16 height 16
click at [246, 195] on icon "button" at bounding box center [249, 196] width 9 height 2
click at [272, 257] on span "Delete" at bounding box center [286, 257] width 35 height 16
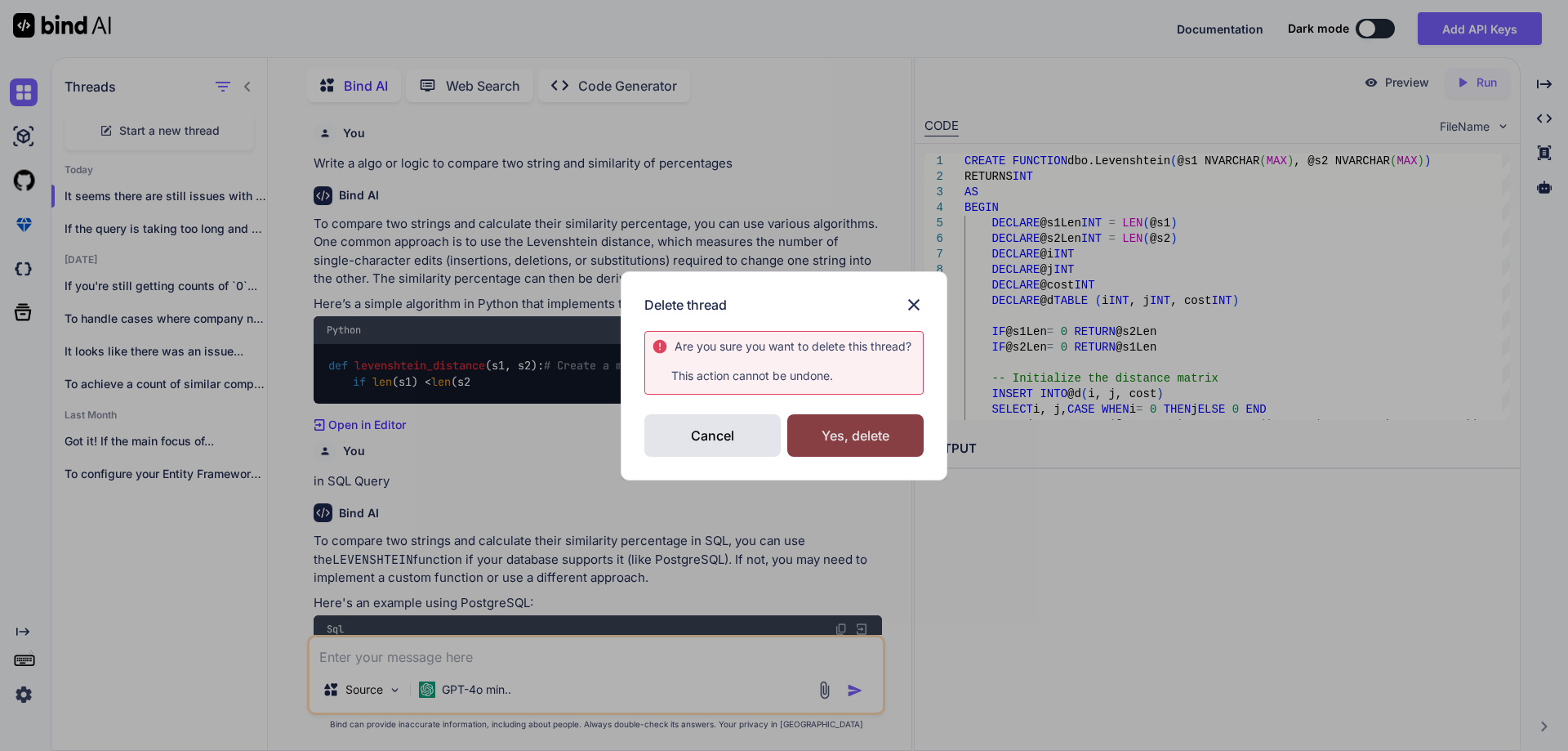
click at [838, 435] on div "Yes, delete" at bounding box center [856, 435] width 137 height 42
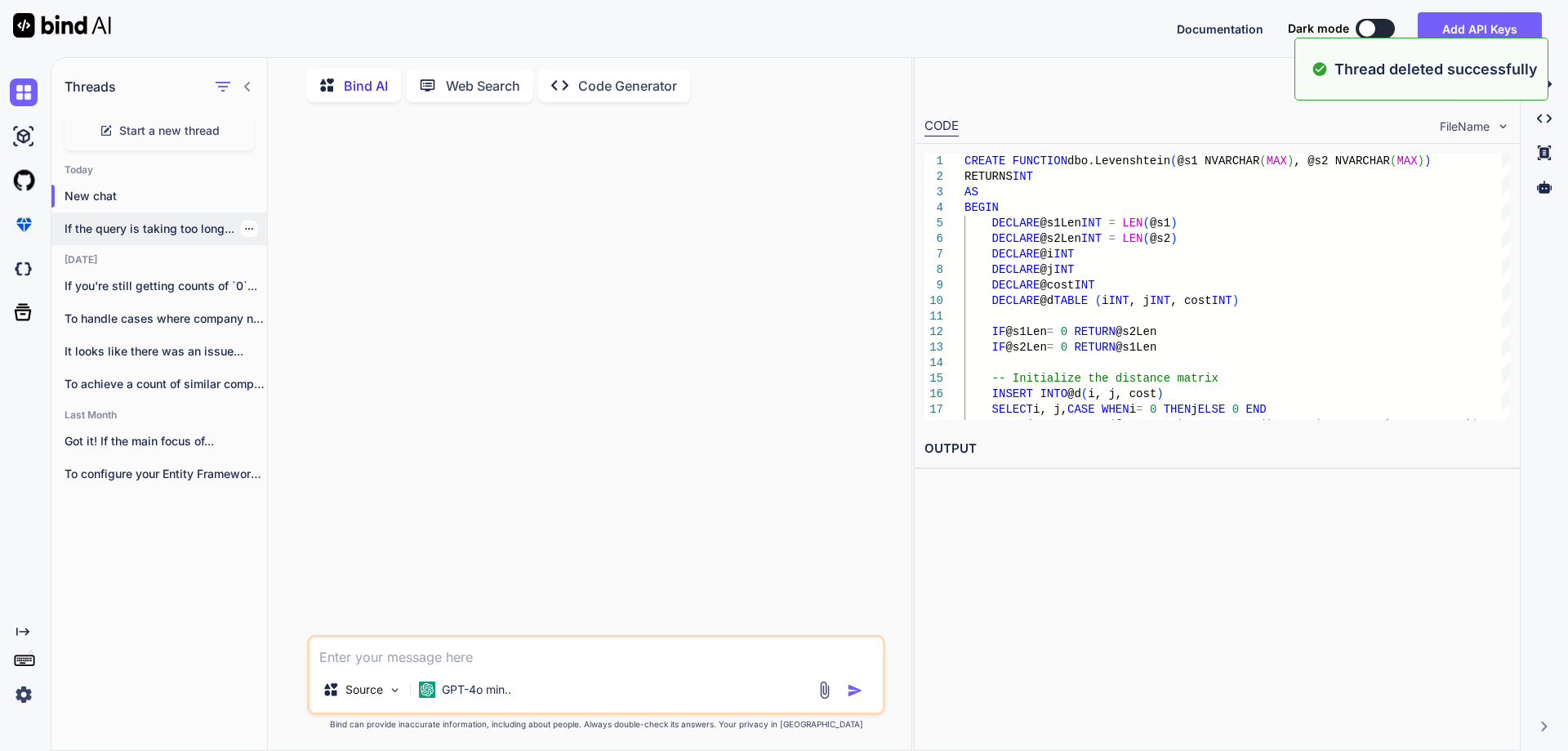
click at [244, 224] on icon "button" at bounding box center [249, 229] width 10 height 10
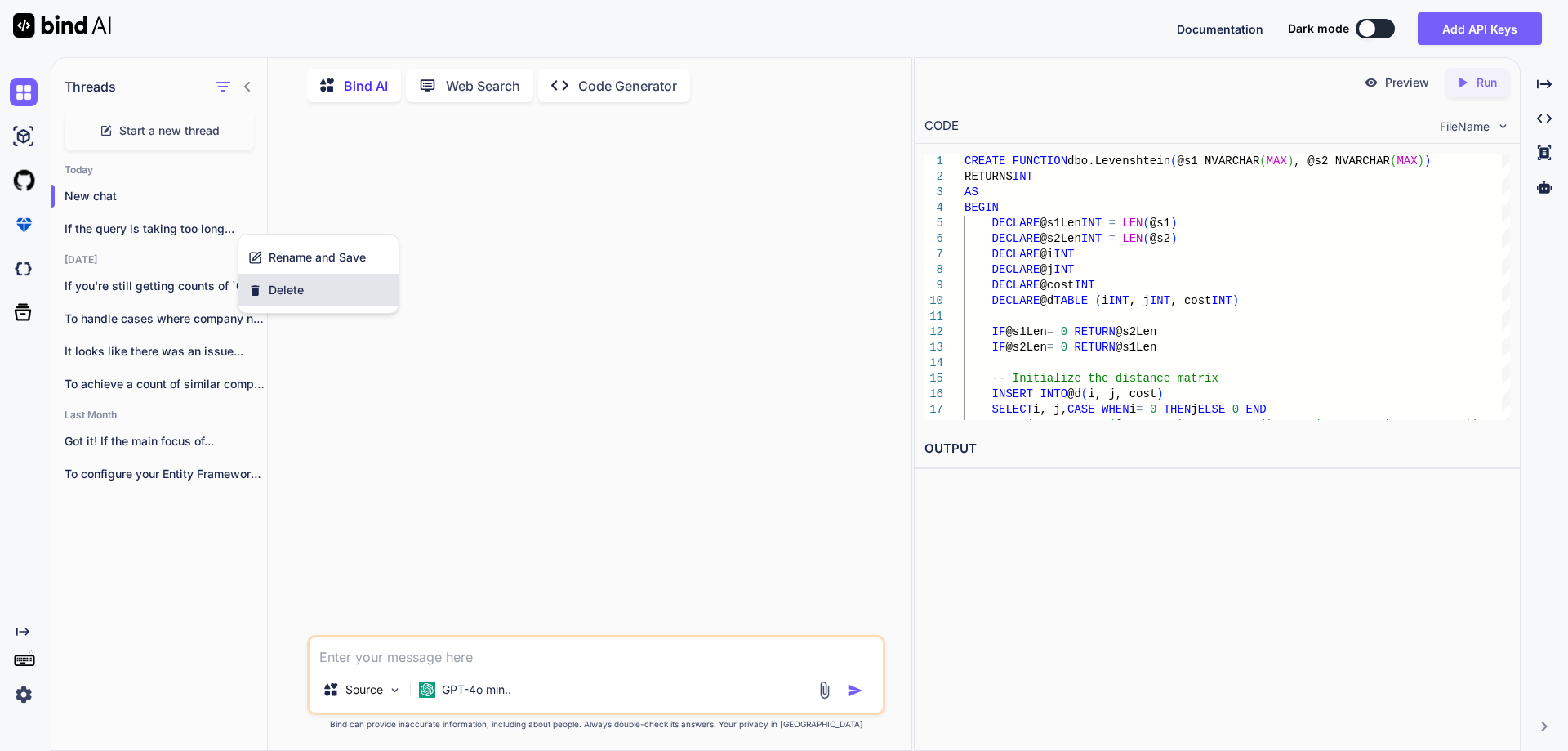
click at [295, 291] on span "Delete" at bounding box center [286, 290] width 35 height 16
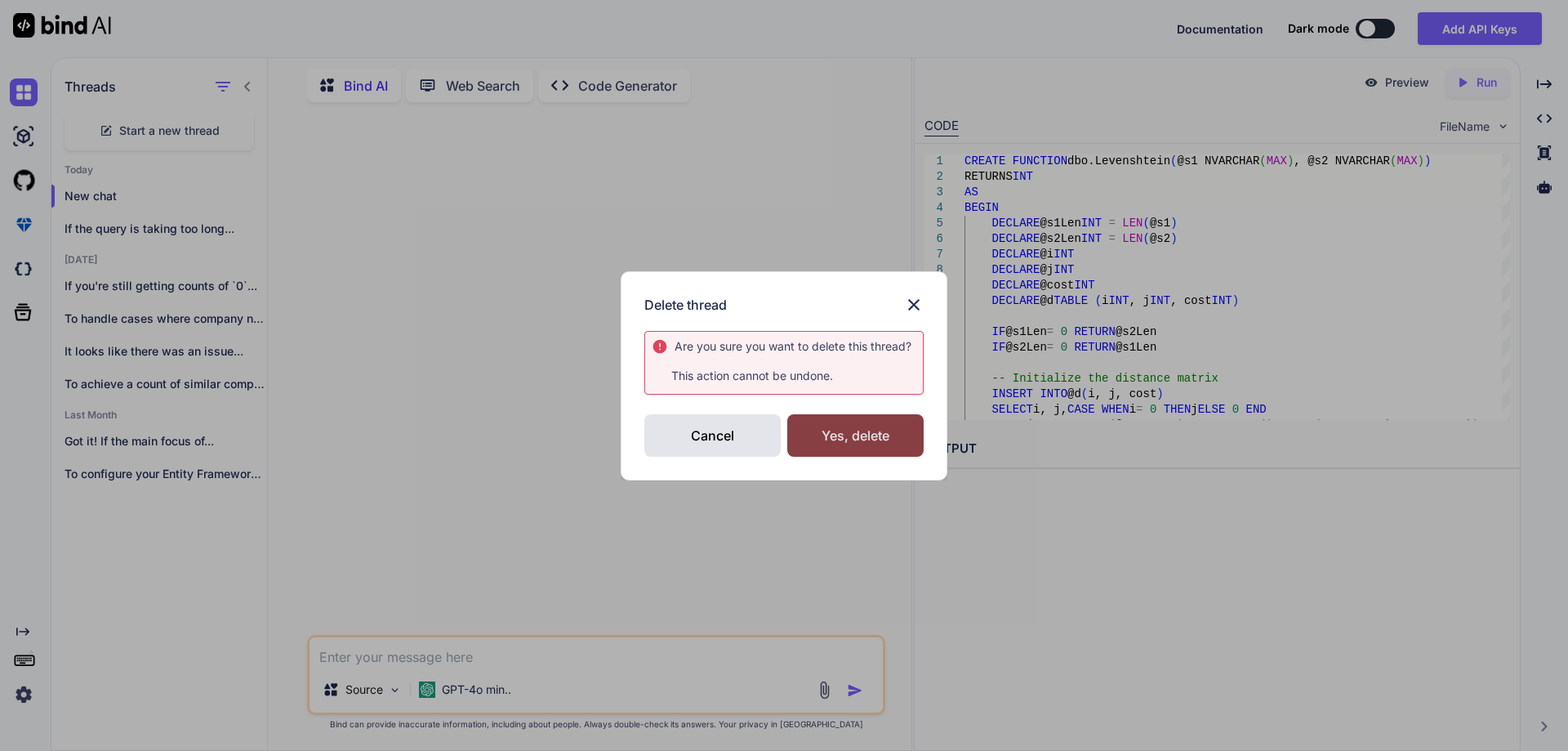
click at [880, 445] on div "Yes, delete" at bounding box center [856, 435] width 137 height 42
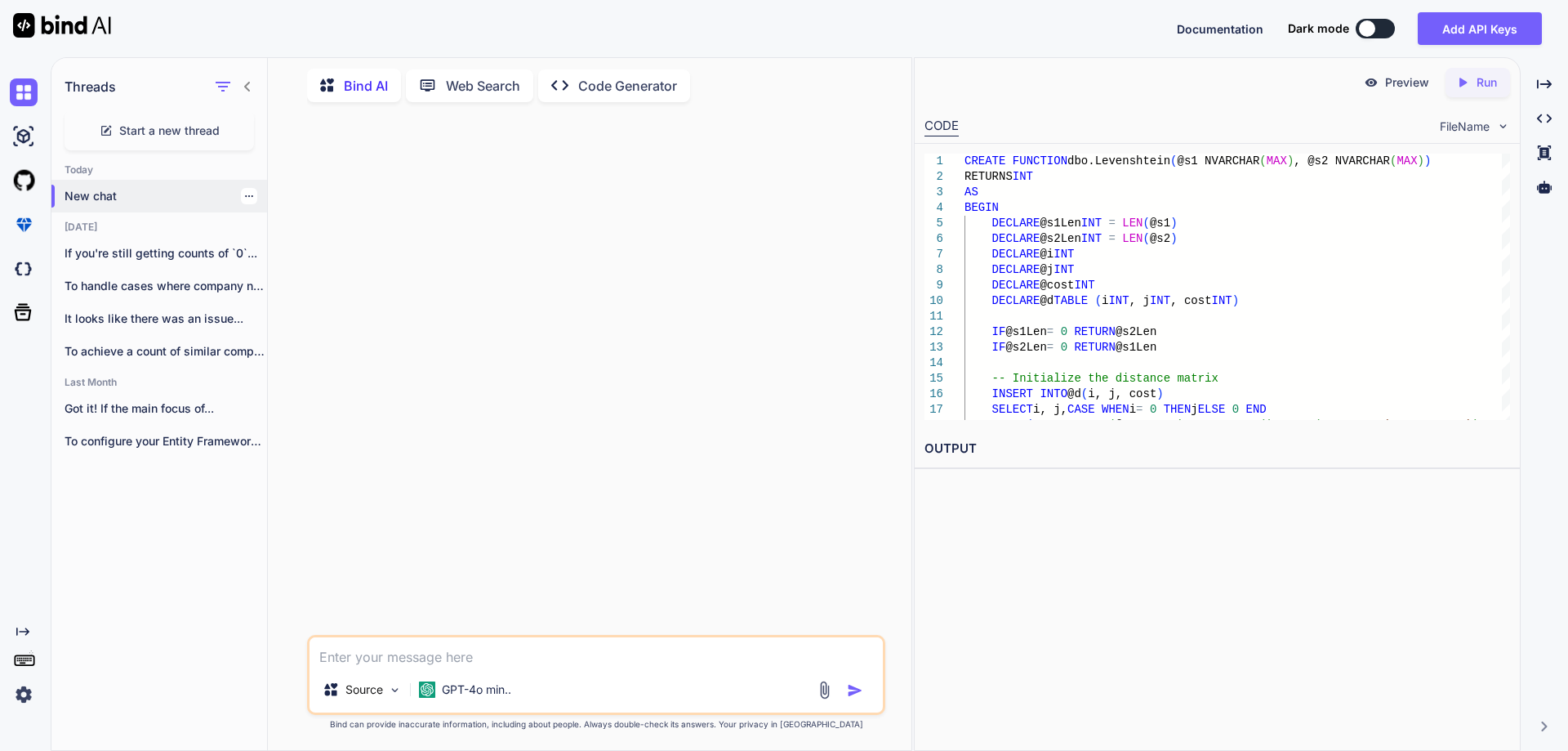
click at [97, 194] on p "New chat" at bounding box center [165, 196] width 203 height 16
click at [500, 655] on textarea at bounding box center [597, 652] width 574 height 30
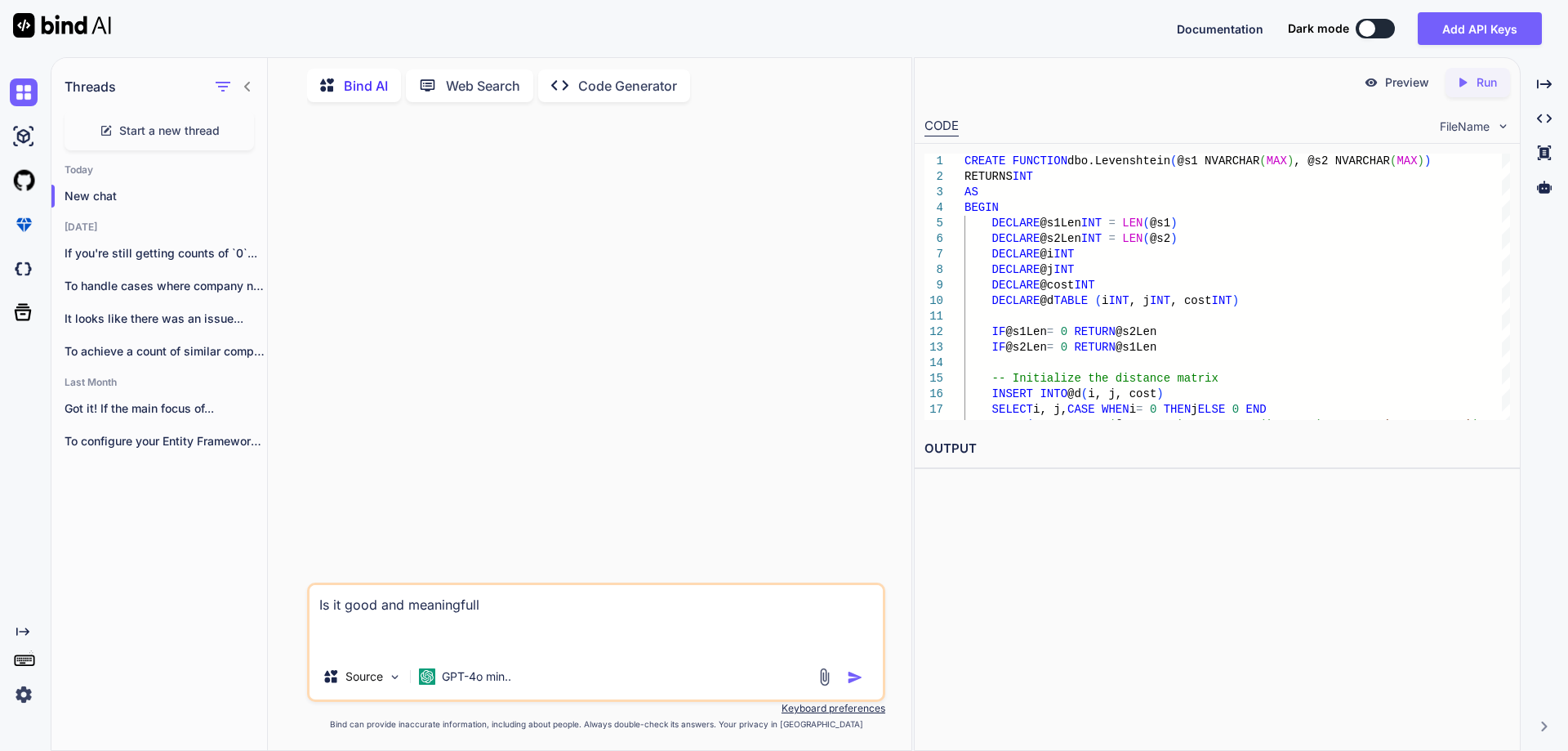
paste textarea "• Suggestions for the team, once the local environment will be setup in local e…"
type textarea "Is it good and meaningfull • Suggestions for the team, once the local environme…"
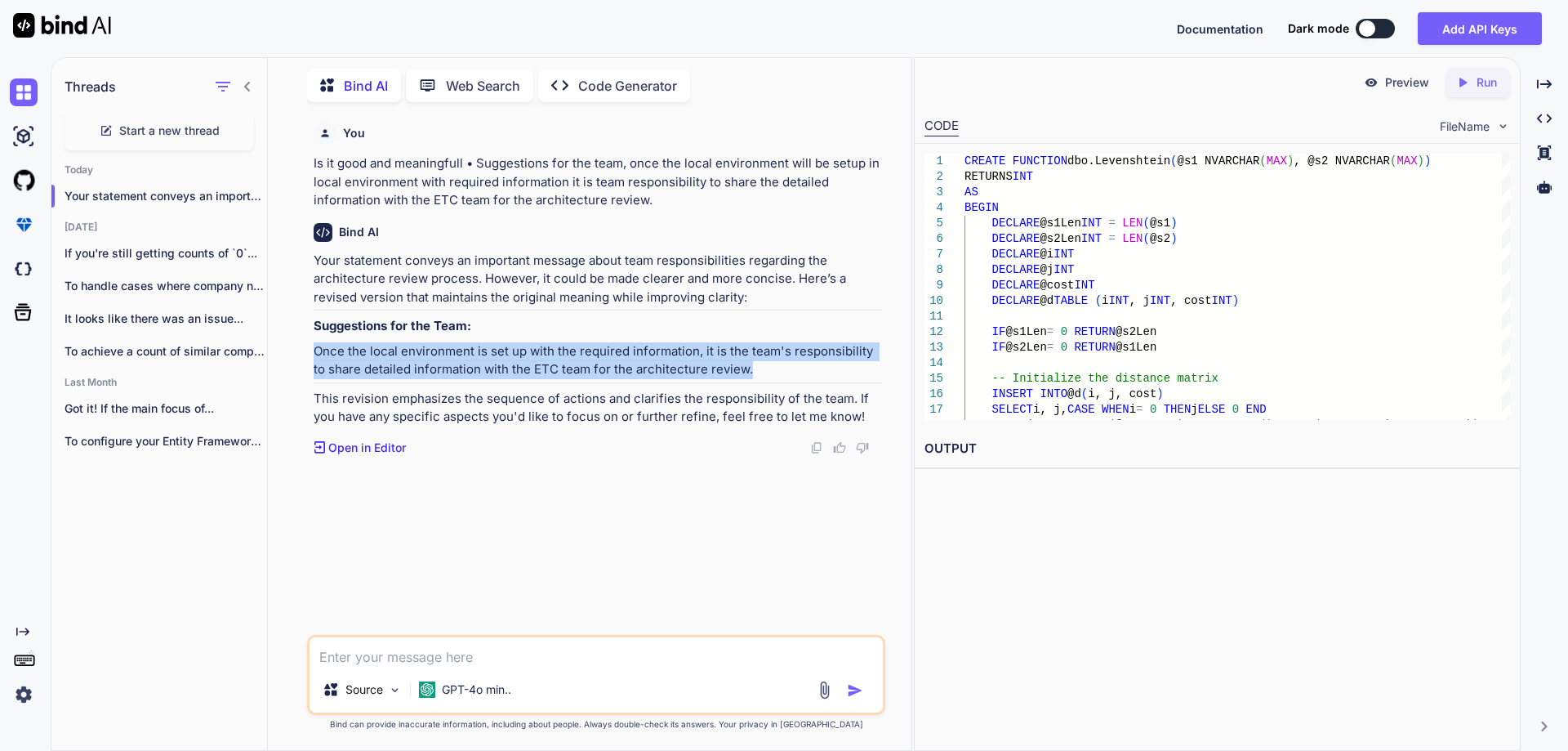
drag, startPoint x: 315, startPoint y: 351, endPoint x: 749, endPoint y: 370, distance: 434.4
click at [749, 370] on p "Once the local environment is set up with the required information, it is the t…" at bounding box center [598, 361] width 569 height 36
copy p "Once the local environment is set up with the required information, it is the t…"
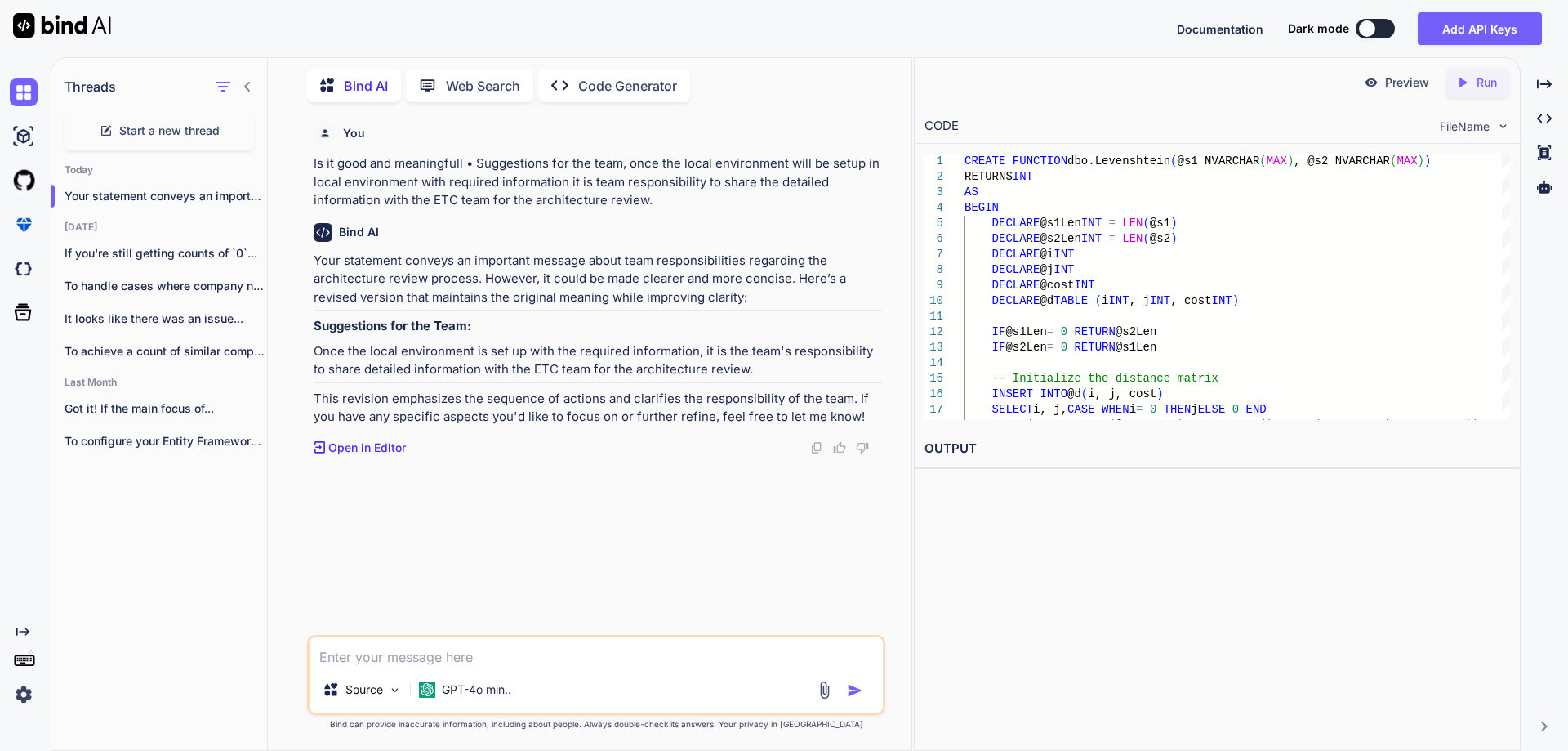
click at [407, 654] on textarea at bounding box center [597, 652] width 574 height 30
type textarea "or do a request for the architecture review, is it good?"
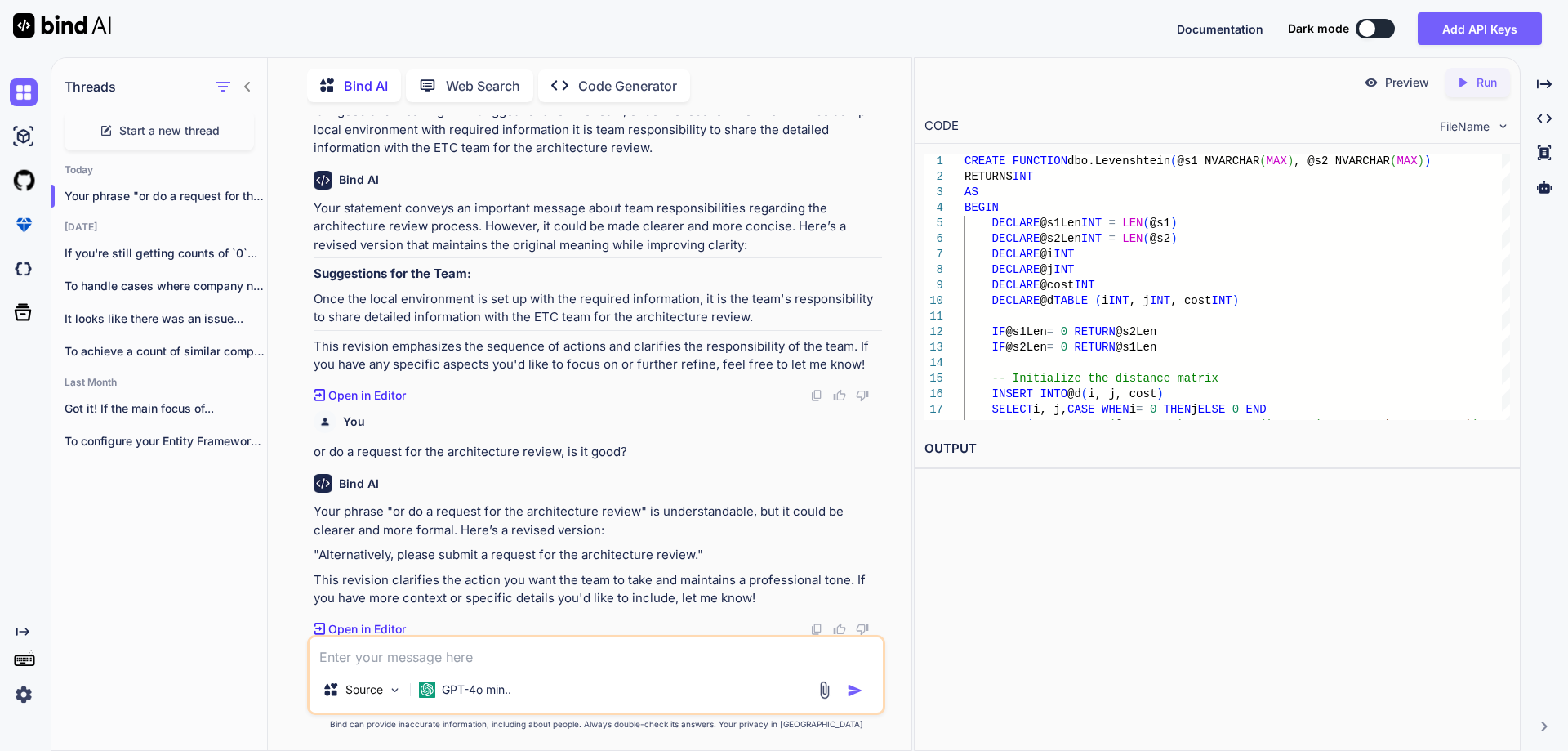
scroll to position [55, 0]
drag, startPoint x: 441, startPoint y: 553, endPoint x: 691, endPoint y: 553, distance: 250.0
click at [691, 553] on p ""Alternatively, please submit a request for the architecture review."" at bounding box center [598, 553] width 569 height 19
copy p "submit a request for the architecture review"
click at [515, 551] on p ""Alternatively, please submit a request for the architecture review."" at bounding box center [598, 553] width 569 height 19
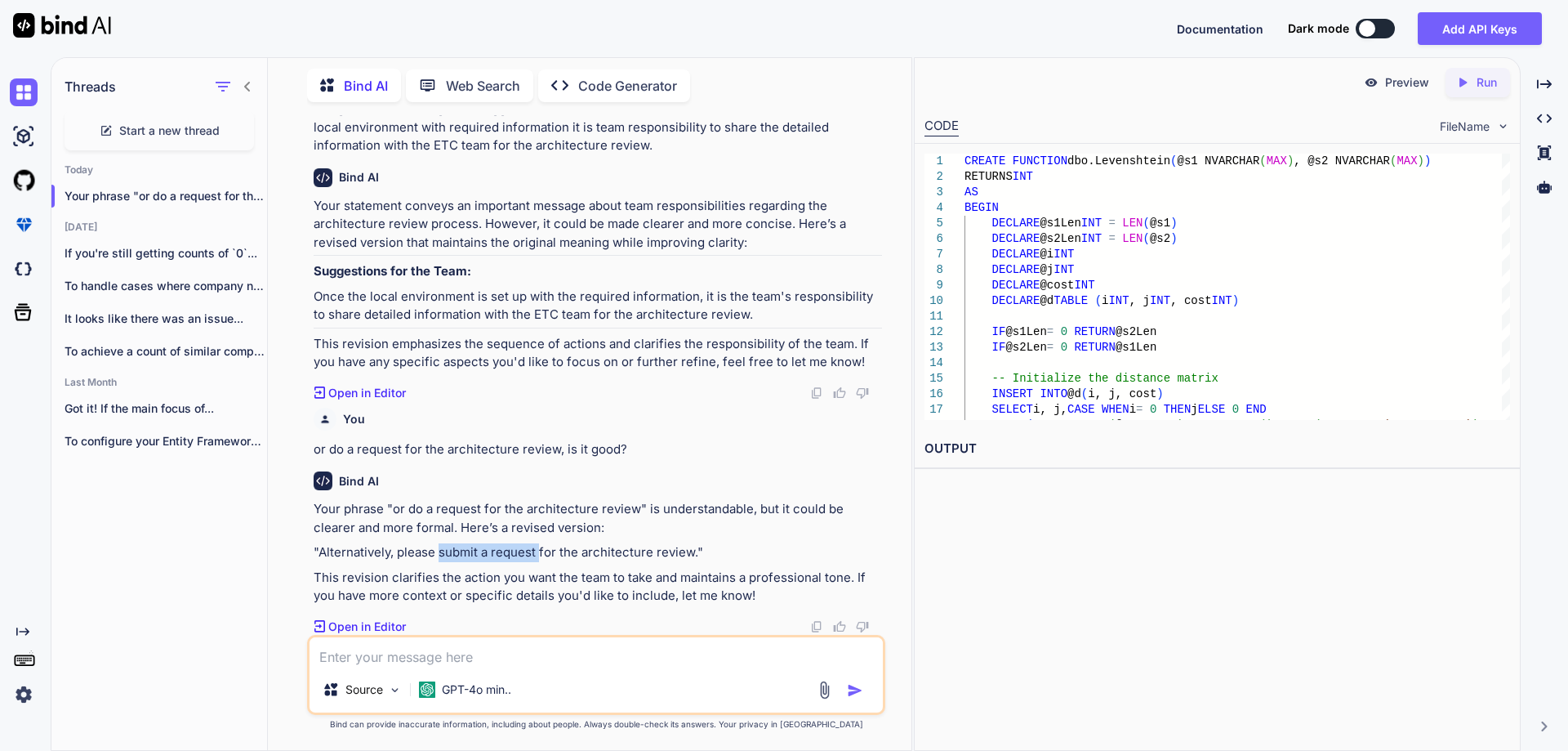
drag, startPoint x: 439, startPoint y: 552, endPoint x: 538, endPoint y: 554, distance: 99.0
click at [538, 554] on p ""Alternatively, please submit a request for the architecture review."" at bounding box center [598, 553] width 569 height 19
copy p "submit a request"
